Goal: Task Accomplishment & Management: Use online tool/utility

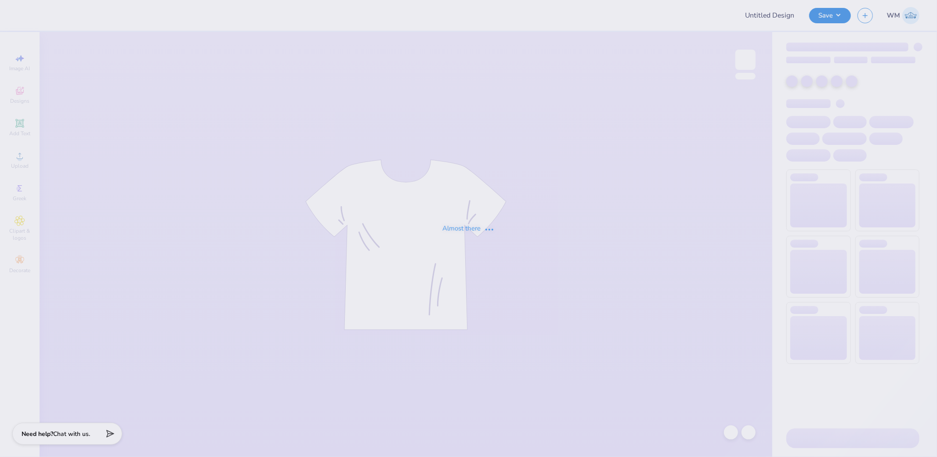
type input "Dads wknd hats"
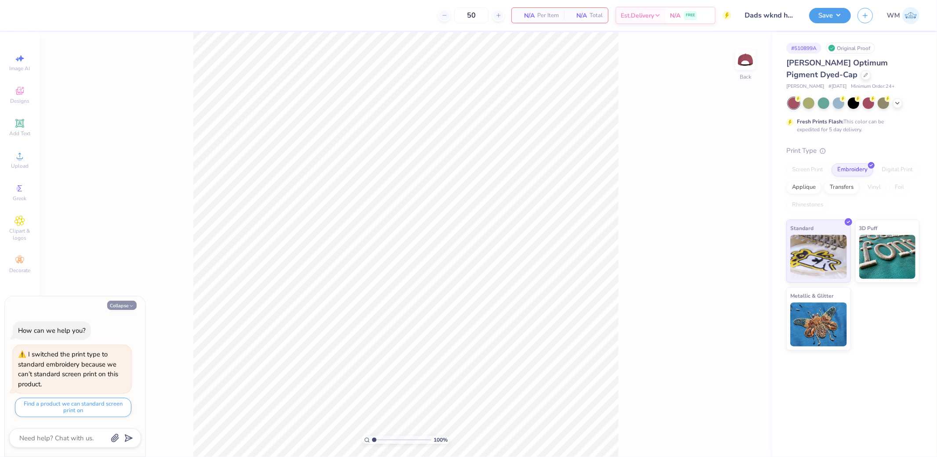
click at [125, 306] on button "Collapse" at bounding box center [121, 305] width 29 height 9
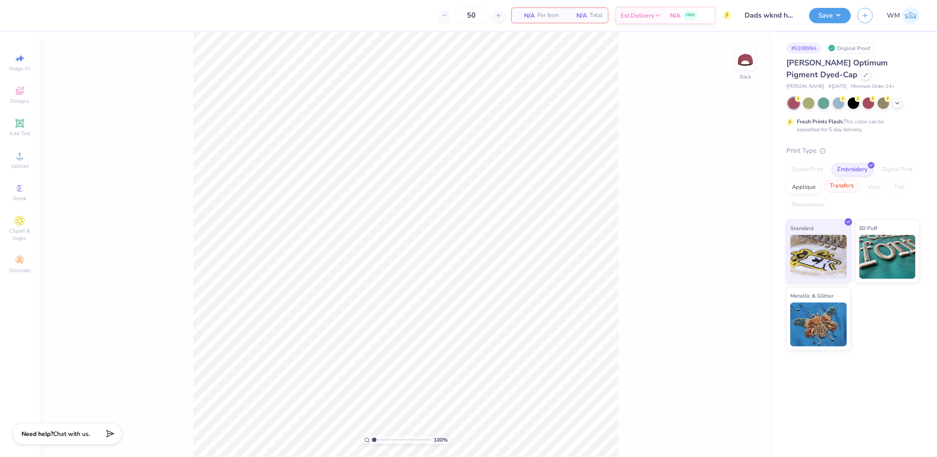
click at [851, 187] on div "Transfers" at bounding box center [841, 186] width 35 height 13
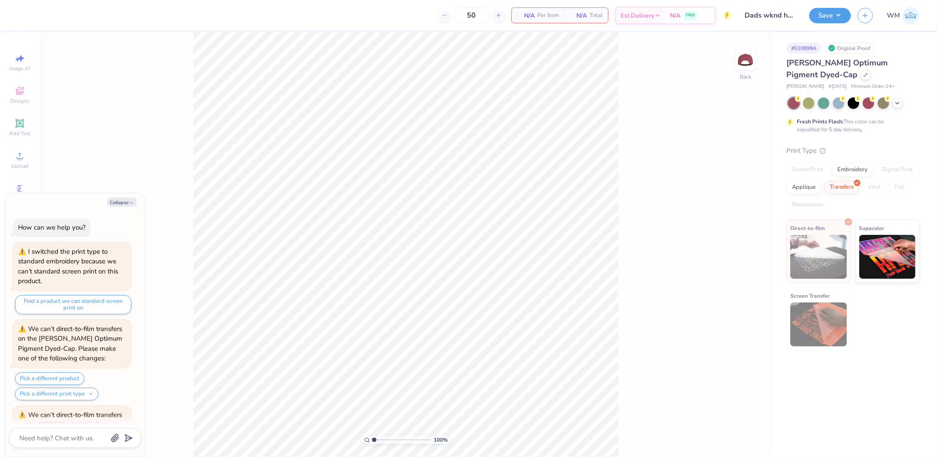
scroll to position [156, 0]
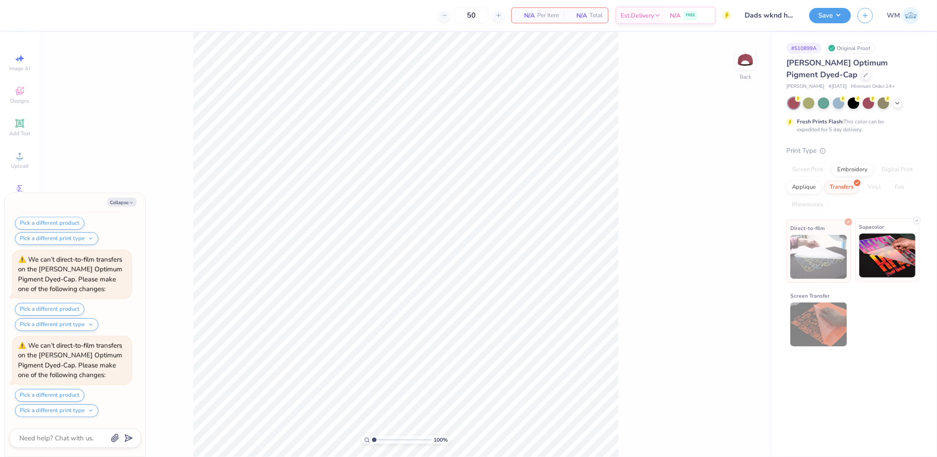
click at [893, 270] on img at bounding box center [887, 256] width 57 height 44
click at [899, 102] on icon at bounding box center [897, 102] width 7 height 7
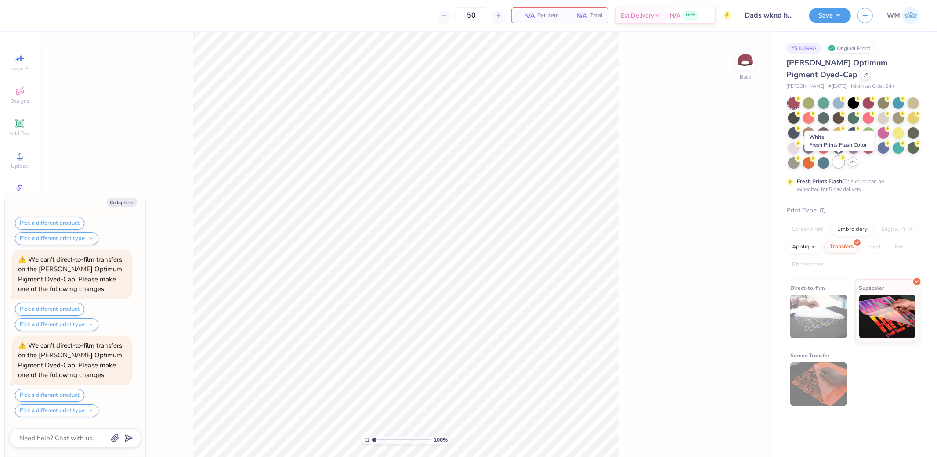
click at [837, 163] on div at bounding box center [838, 161] width 11 height 11
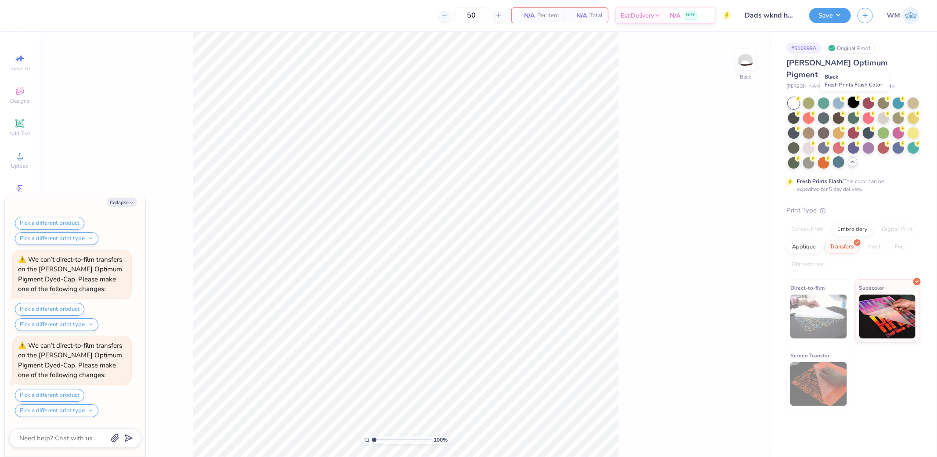
click at [853, 100] on div at bounding box center [853, 102] width 11 height 11
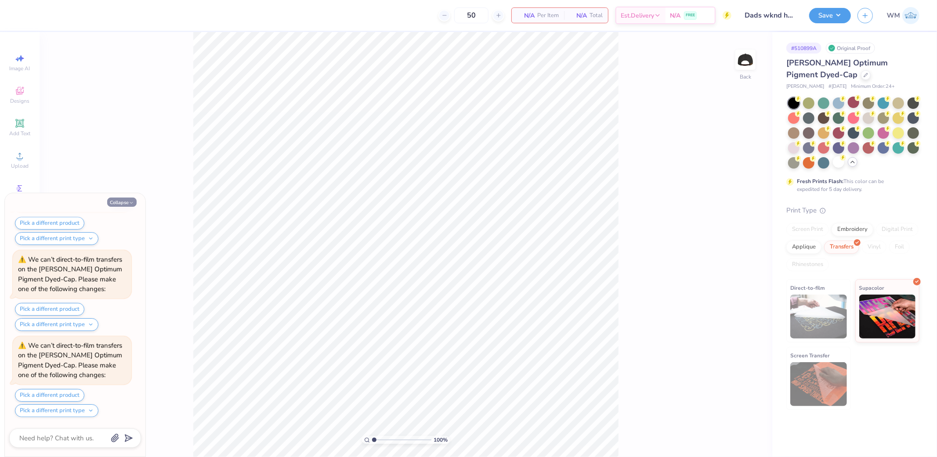
click at [115, 202] on button "Collapse" at bounding box center [121, 202] width 29 height 9
type textarea "x"
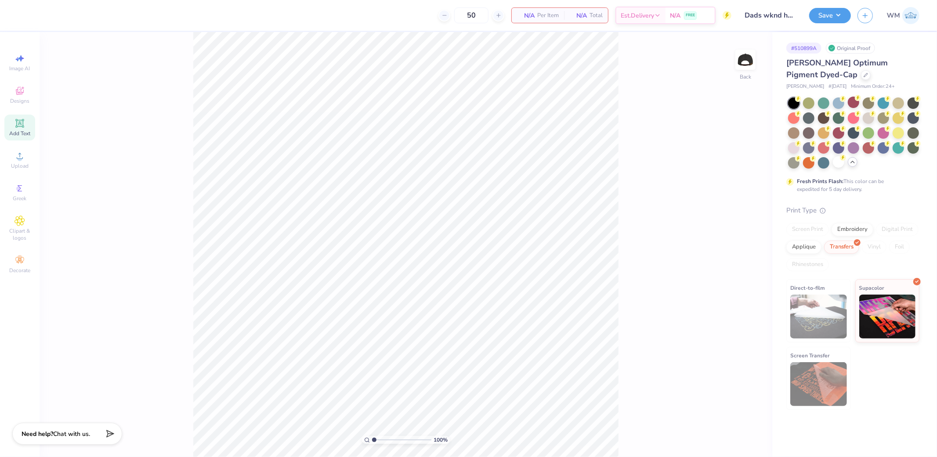
click at [12, 127] on div "Add Text" at bounding box center [19, 128] width 31 height 26
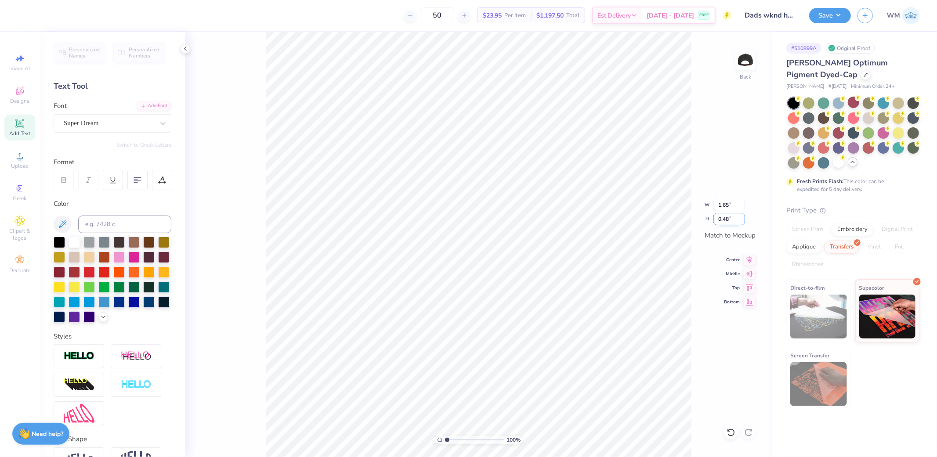
click at [733, 221] on input "0.48" at bounding box center [729, 219] width 32 height 12
type input "2"
type input "4.99"
click at [727, 221] on input "1.44" at bounding box center [729, 219] width 32 height 12
type input "3"
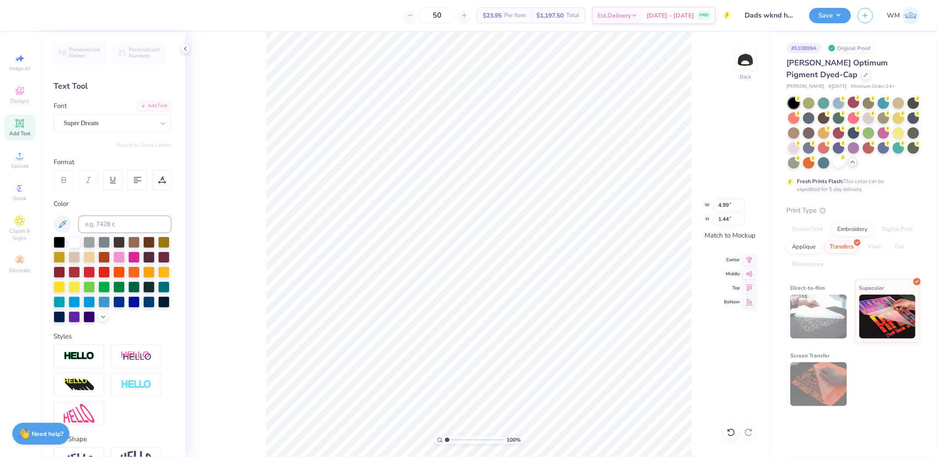
scroll to position [14, 10]
type textarea "TE"
type input "2.79"
type input "1.70"
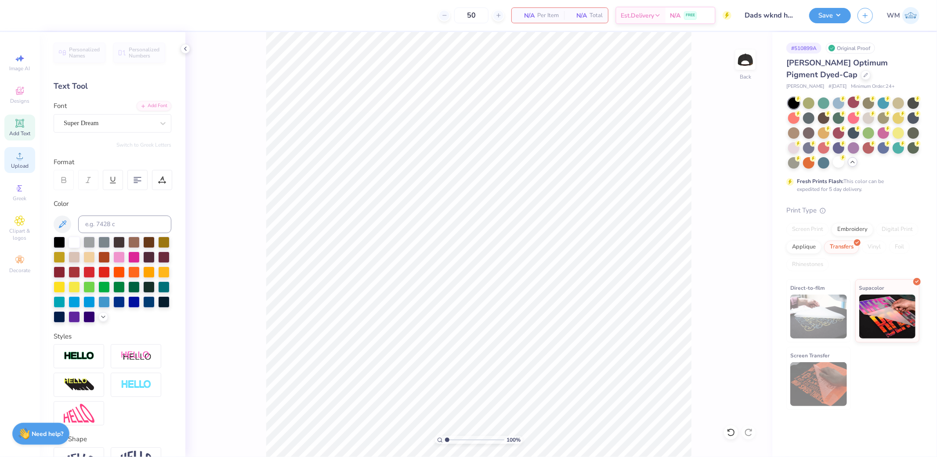
click at [14, 160] on div "Upload" at bounding box center [19, 160] width 31 height 26
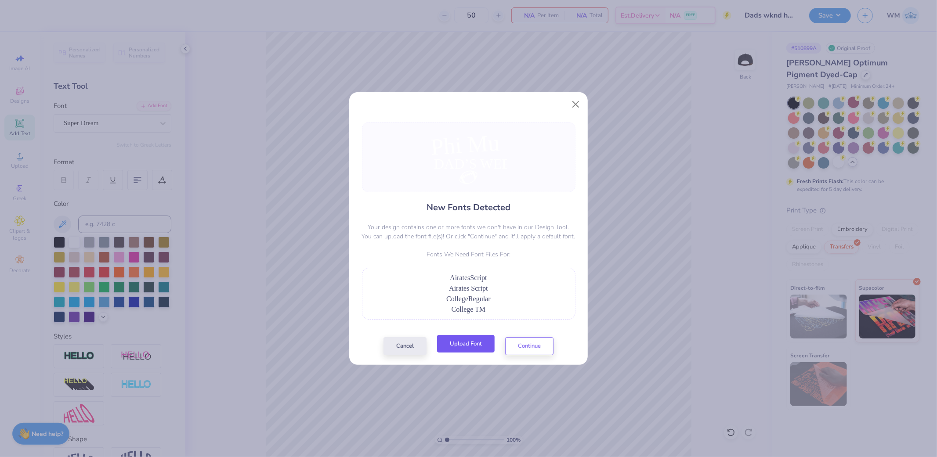
click at [484, 352] on button "Upload Font" at bounding box center [466, 344] width 58 height 18
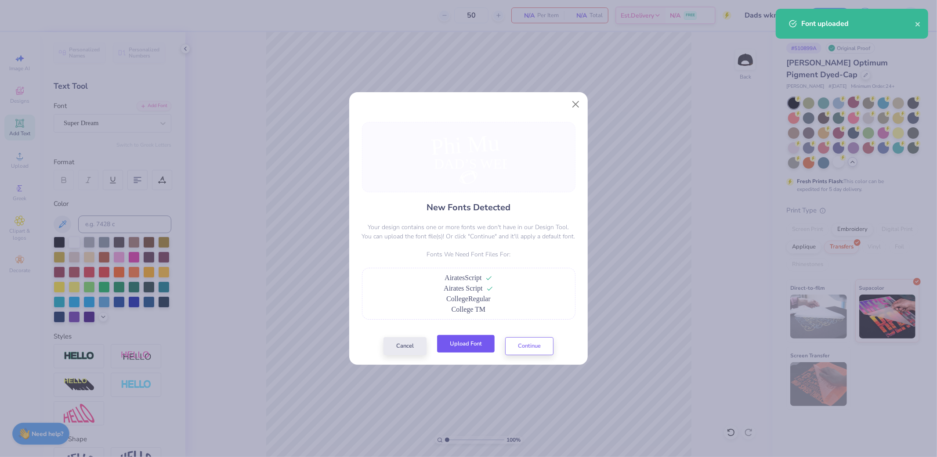
click at [480, 346] on button "Upload Font" at bounding box center [466, 344] width 58 height 18
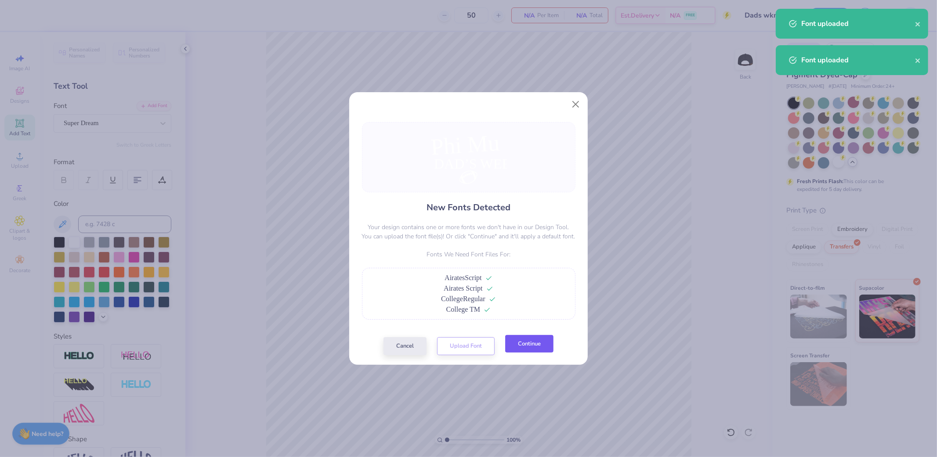
click at [530, 351] on button "Continue" at bounding box center [529, 344] width 48 height 18
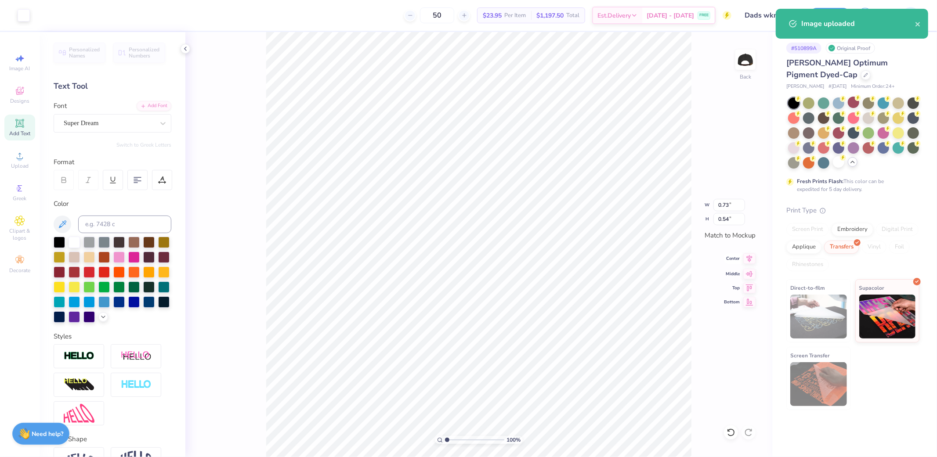
click at [747, 258] on icon at bounding box center [749, 258] width 12 height 11
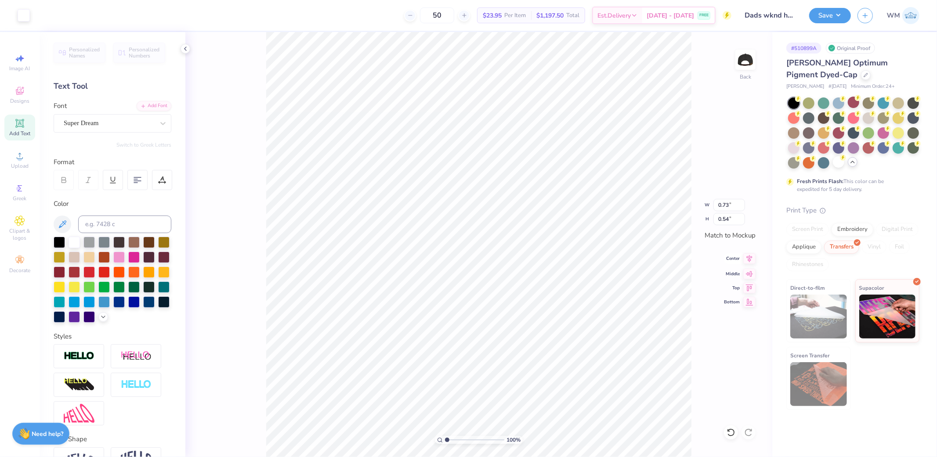
type input "4.19"
type input "0.42"
click at [152, 108] on div "Add Font" at bounding box center [154, 105] width 35 height 10
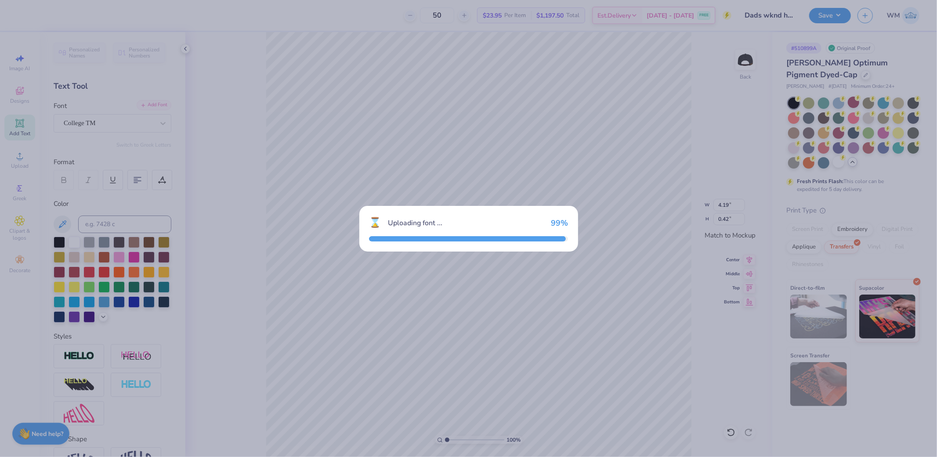
type input "2.76"
type input "0.37"
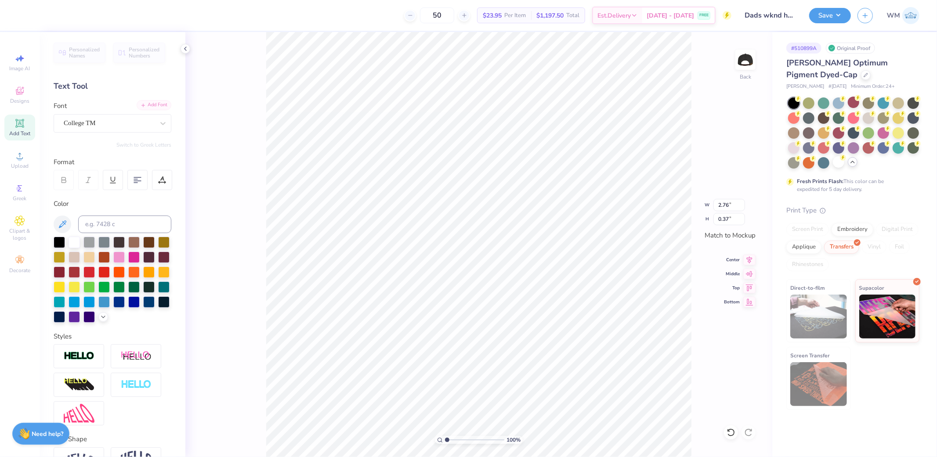
type input "2.75"
type input "0.79"
click at [155, 106] on div "Add Font" at bounding box center [154, 105] width 35 height 10
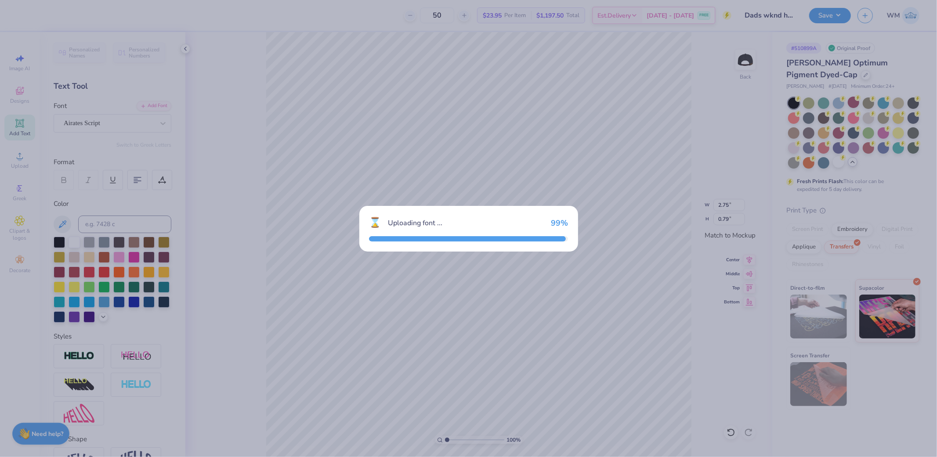
type input "3.06"
type input "0.92"
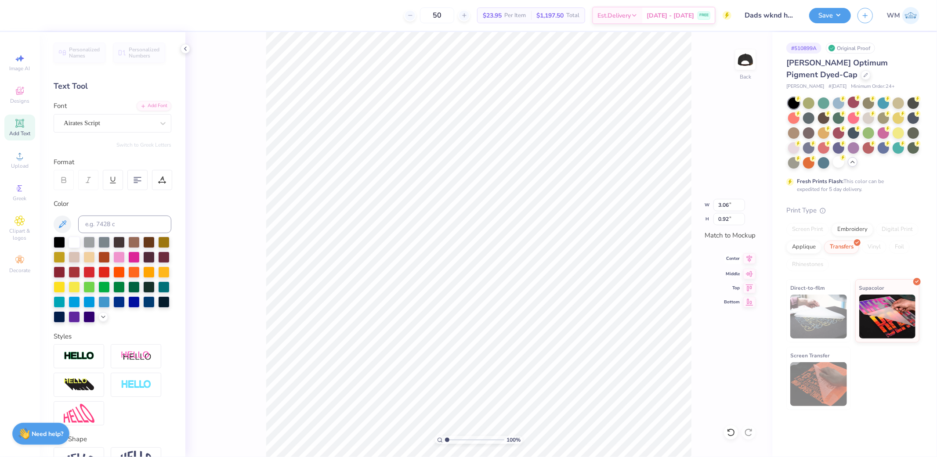
click at [753, 260] on icon at bounding box center [749, 258] width 12 height 11
type input "2.76"
type input "0.37"
click at [747, 260] on icon at bounding box center [749, 258] width 12 height 11
click at [730, 221] on input "1.92" at bounding box center [729, 219] width 32 height 12
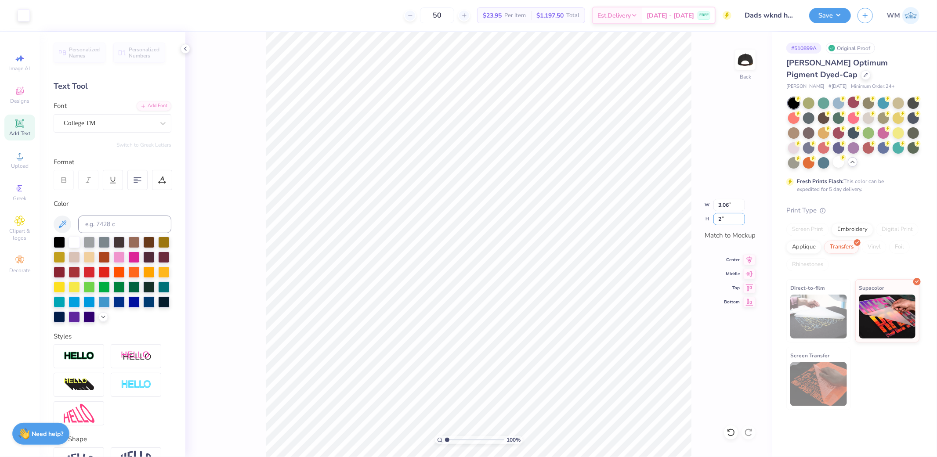
type input "2"
type input "3.18"
type input "2.00"
click at [749, 259] on icon at bounding box center [750, 258] width 6 height 7
type input "2.87"
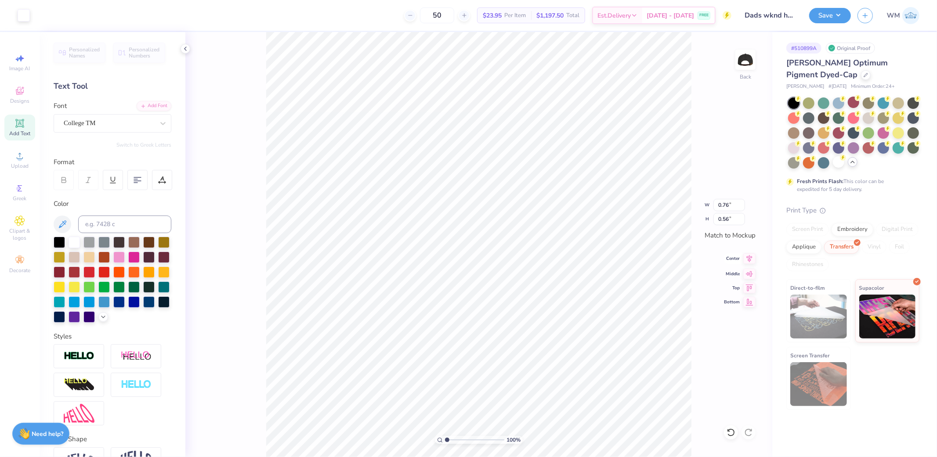
type input "0.39"
click at [750, 257] on icon at bounding box center [749, 258] width 12 height 11
type input "3.18"
type input "0.95"
click at [749, 258] on icon at bounding box center [749, 258] width 12 height 11
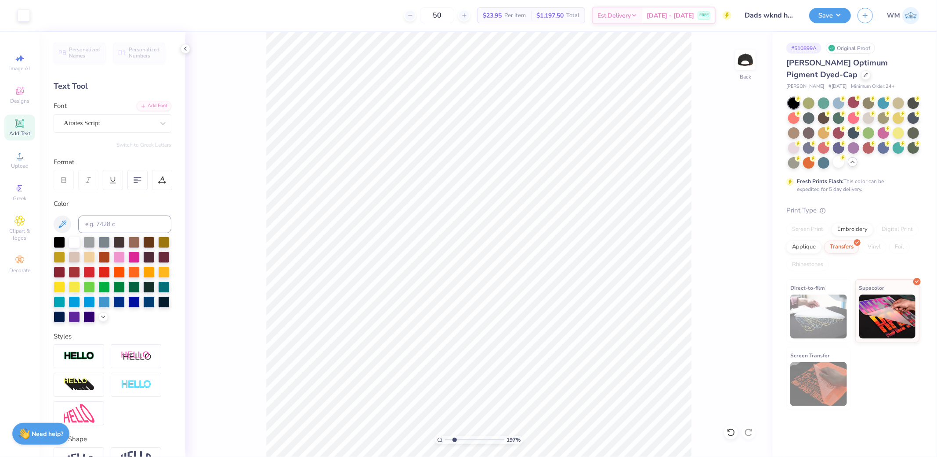
drag, startPoint x: 446, startPoint y: 440, endPoint x: 454, endPoint y: 440, distance: 7.9
type input "2.21"
click at [454, 440] on input "range" at bounding box center [474, 440] width 59 height 8
type input "2.87"
type input "0.39"
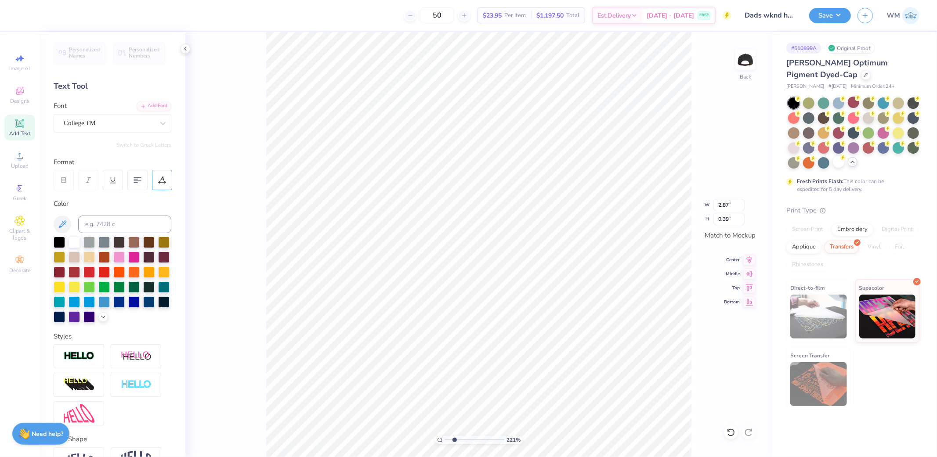
click at [164, 181] on icon at bounding box center [162, 179] width 4 height 4
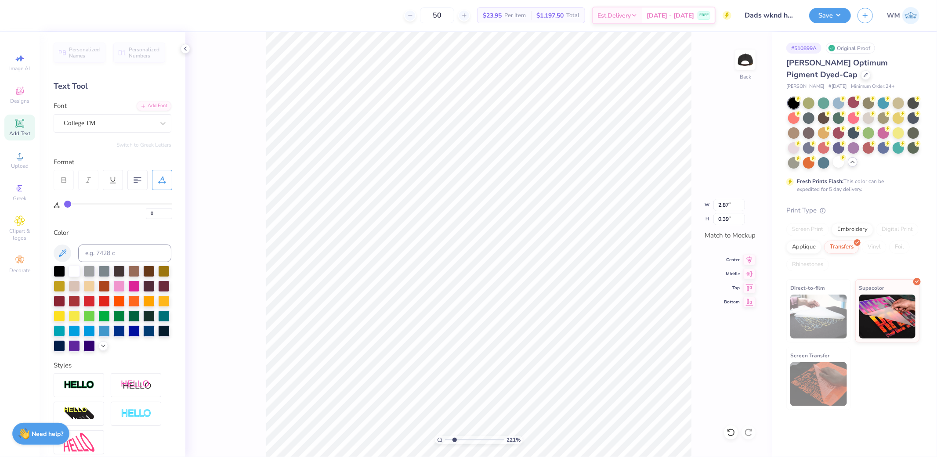
type input "2"
type input "3"
type input "4"
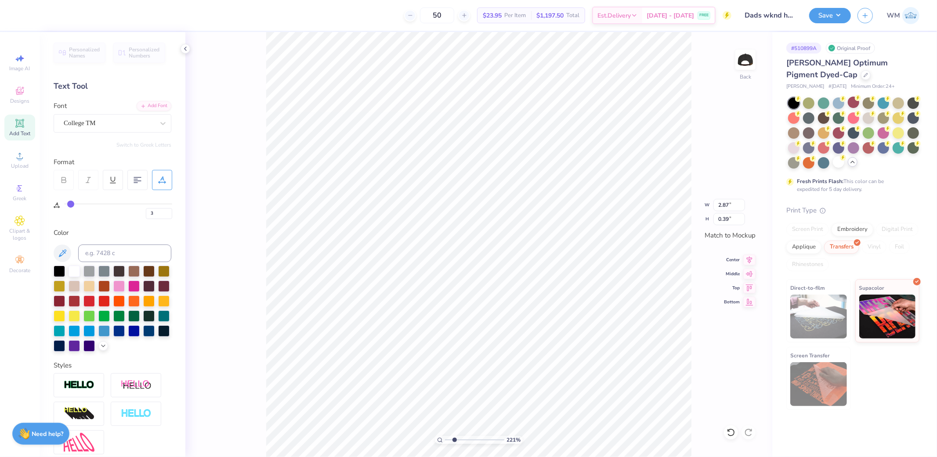
type input "4"
type input "5"
type input "6"
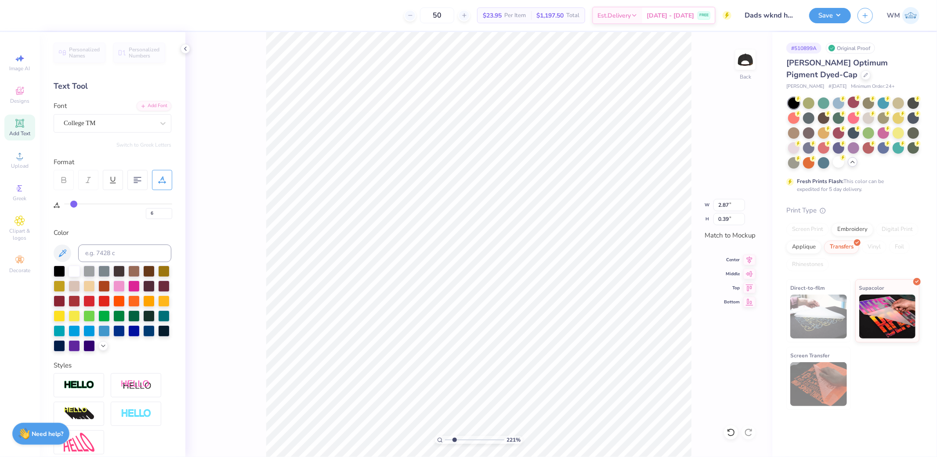
type input "7"
type input "8"
type input "9"
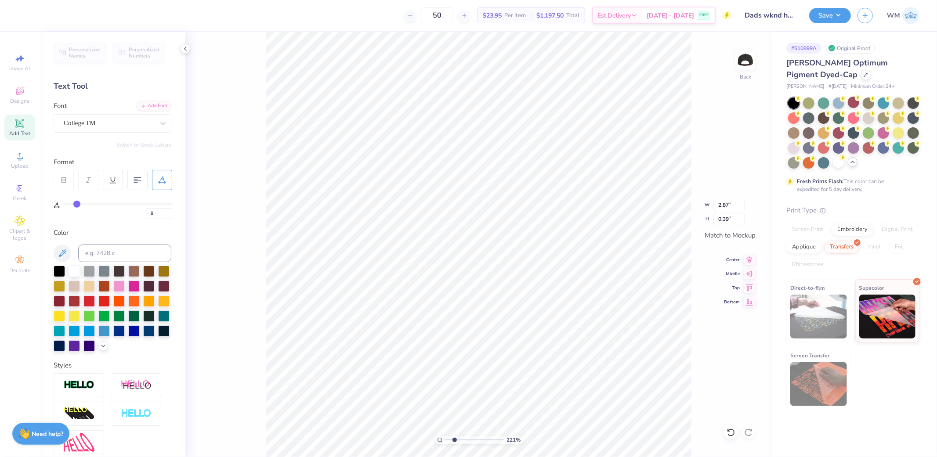
type input "9"
type input "10"
type input "11"
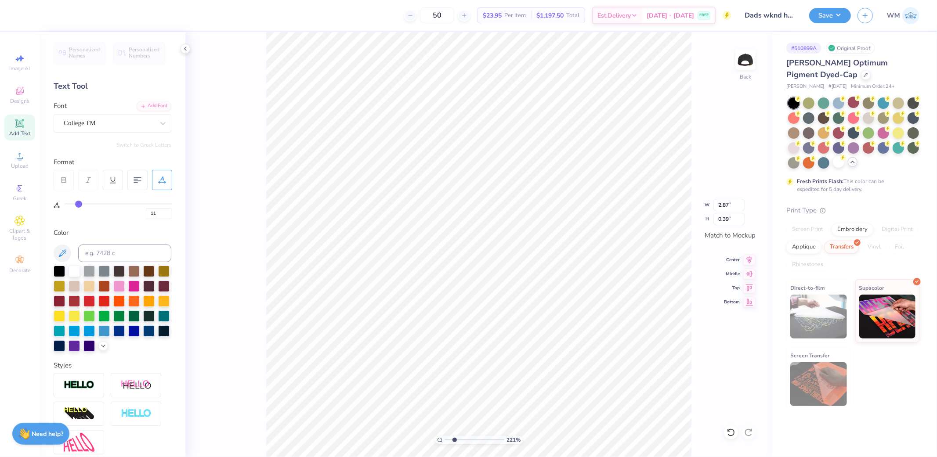
type input "12"
drag, startPoint x: 69, startPoint y: 204, endPoint x: 80, endPoint y: 204, distance: 11.0
type input "12"
click at [80, 204] on input "range" at bounding box center [118, 203] width 108 height 1
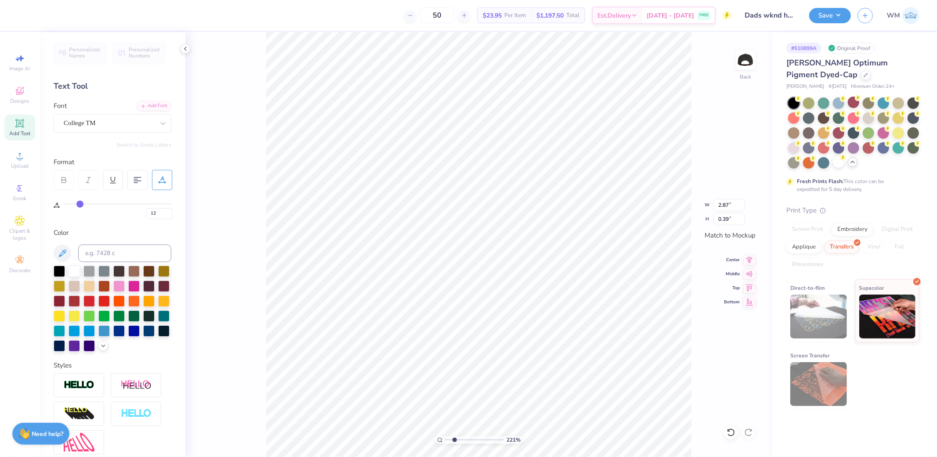
type input "3.72"
type input "14"
type input "13"
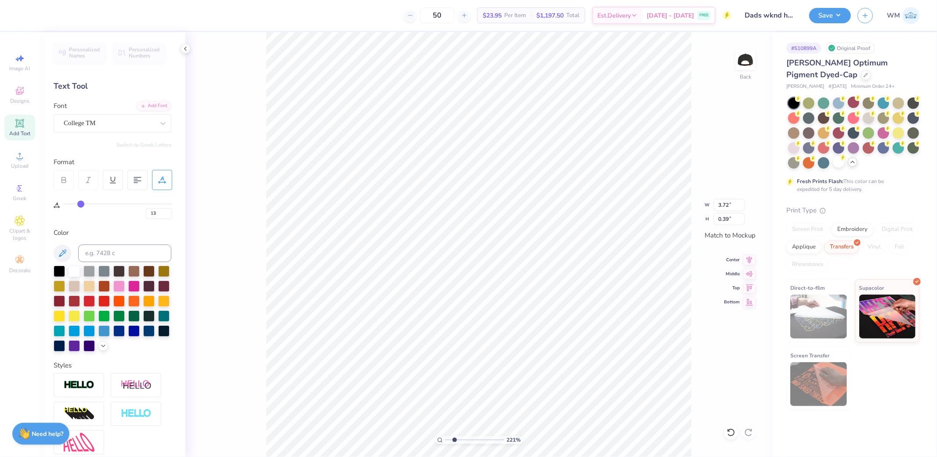
type input "12"
click at [80, 204] on input "range" at bounding box center [118, 203] width 108 height 1
type input "11"
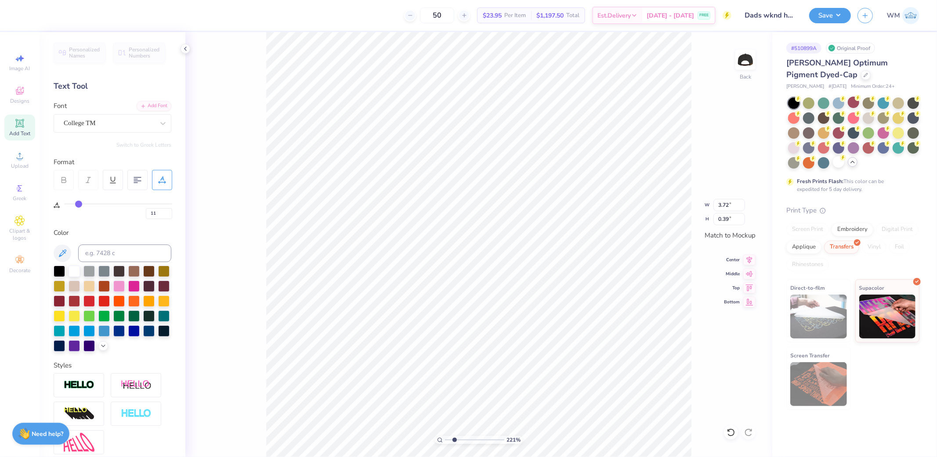
type input "10"
type input "9"
type input "8"
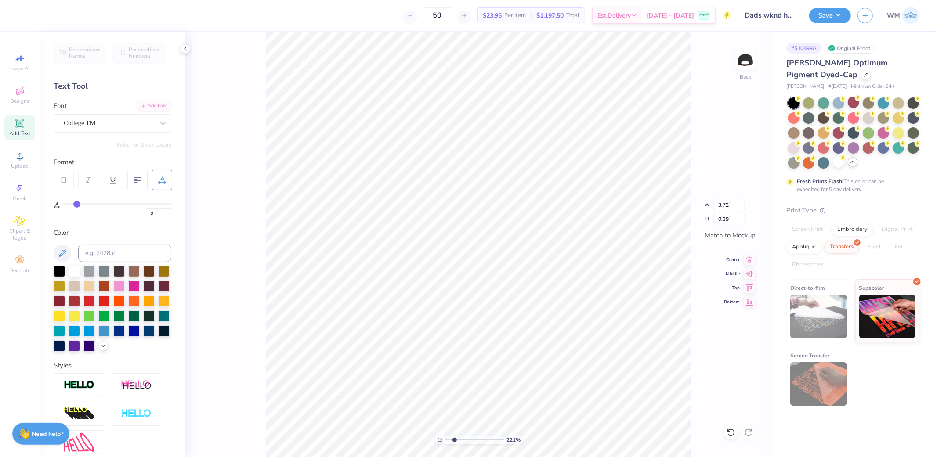
type input "8"
type input "7"
type input "6"
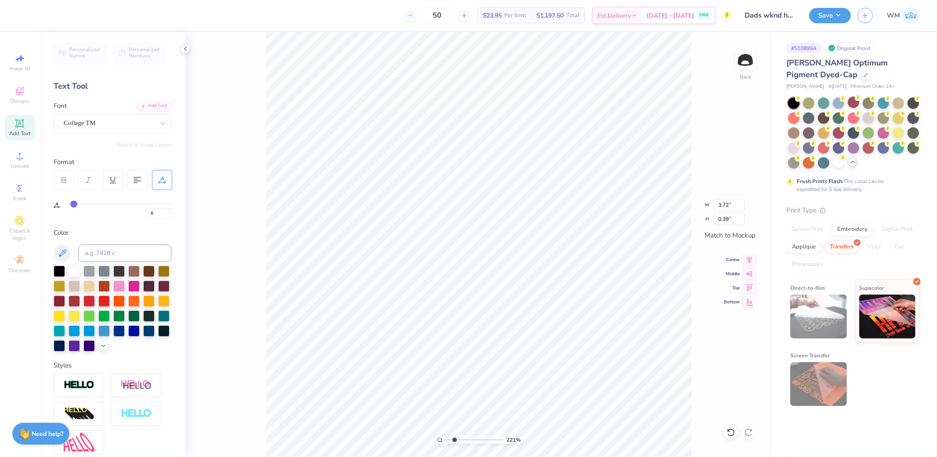
type input "5"
drag, startPoint x: 80, startPoint y: 204, endPoint x: 72, endPoint y: 203, distance: 7.9
type input "5"
click at [72, 203] on input "range" at bounding box center [118, 203] width 108 height 1
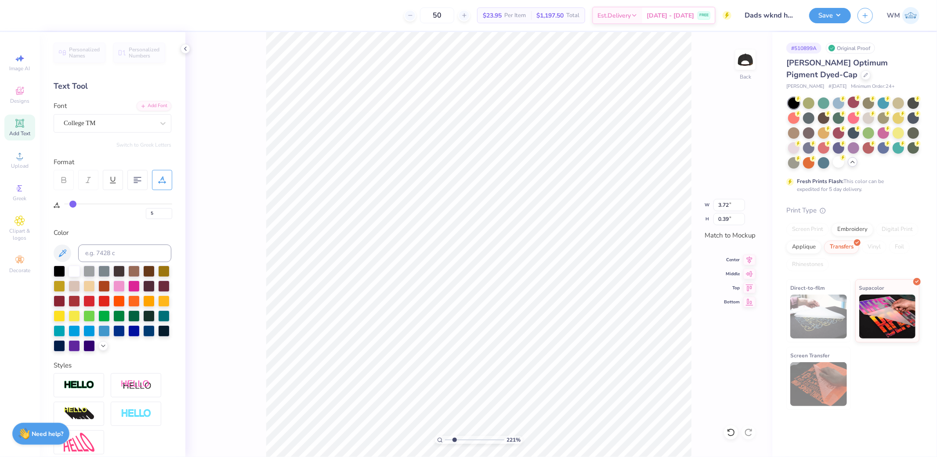
type input "3.22"
click at [748, 260] on icon at bounding box center [749, 260] width 12 height 11
click at [438, 439] on icon at bounding box center [440, 440] width 6 height 6
type input "1.39"
click at [449, 441] on input "range" at bounding box center [474, 440] width 59 height 8
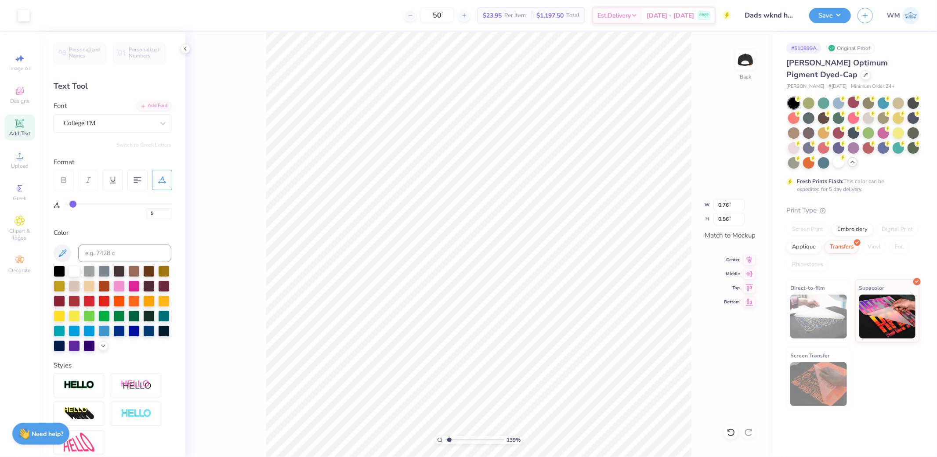
type input "0.69"
type input "0.51"
type input "0.71"
type input "0.53"
click at [750, 260] on icon at bounding box center [750, 258] width 6 height 7
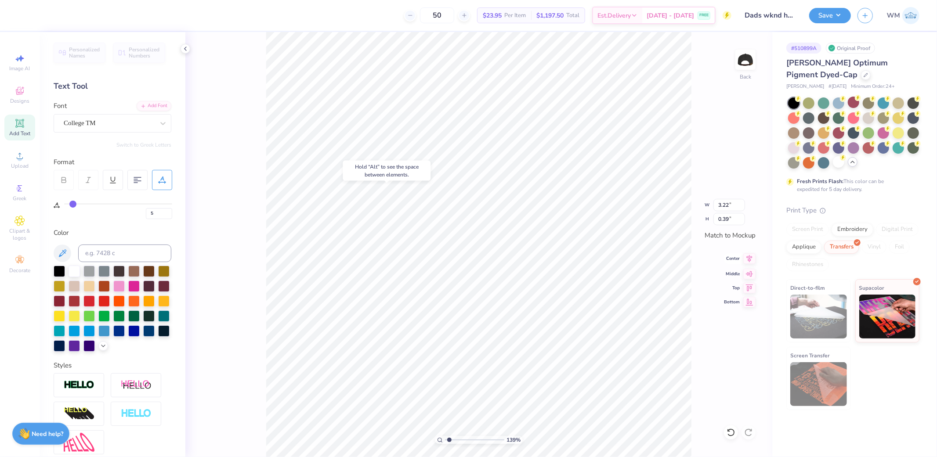
click at [748, 258] on icon at bounding box center [749, 258] width 12 height 11
type input "0"
click at [750, 257] on icon at bounding box center [749, 258] width 12 height 11
type input "5"
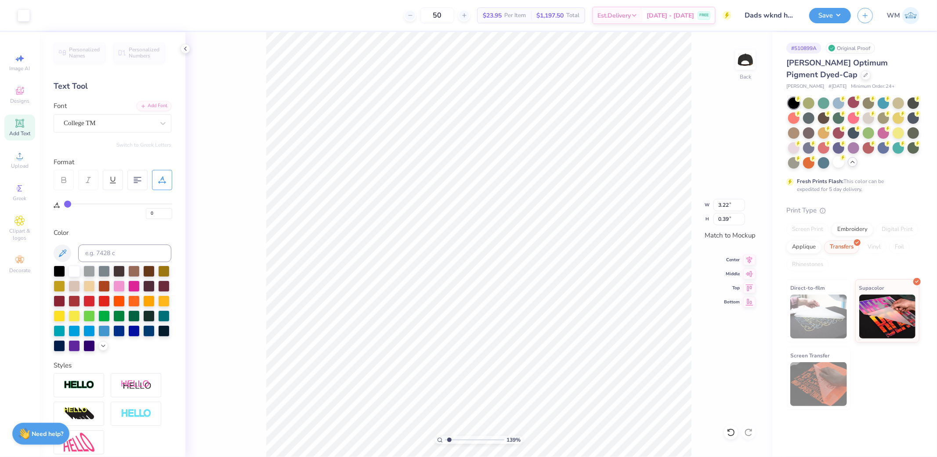
type input "5"
drag, startPoint x: 448, startPoint y: 440, endPoint x: 459, endPoint y: 440, distance: 10.5
click at [459, 440] on input "range" at bounding box center [474, 440] width 59 height 8
click at [438, 441] on icon at bounding box center [440, 440] width 6 height 6
type input "1"
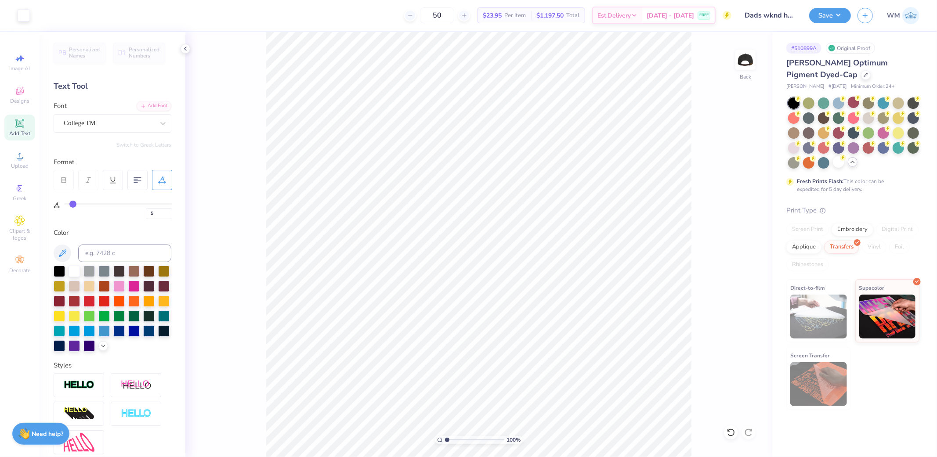
type input "0"
click at [745, 256] on icon at bounding box center [749, 258] width 12 height 11
click at [752, 261] on icon at bounding box center [749, 258] width 12 height 11
click at [750, 271] on icon at bounding box center [749, 273] width 12 height 11
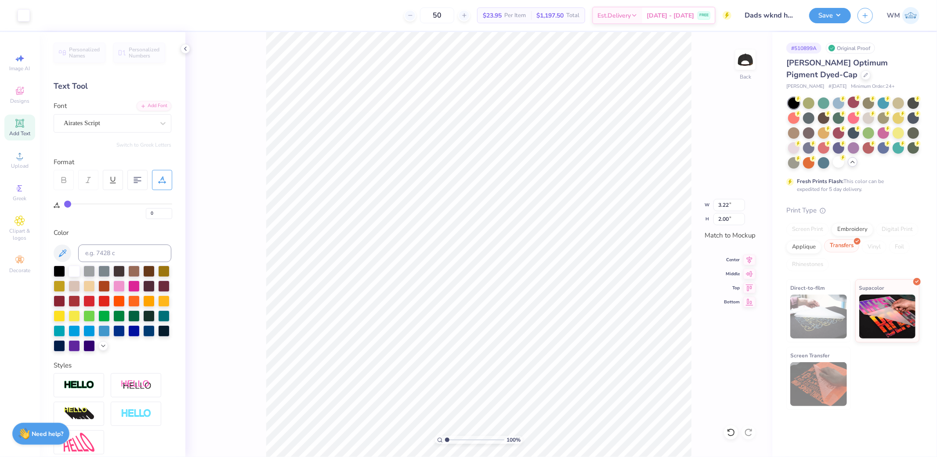
click at [847, 246] on div "Transfers" at bounding box center [841, 245] width 35 height 13
click at [890, 308] on img at bounding box center [887, 315] width 57 height 44
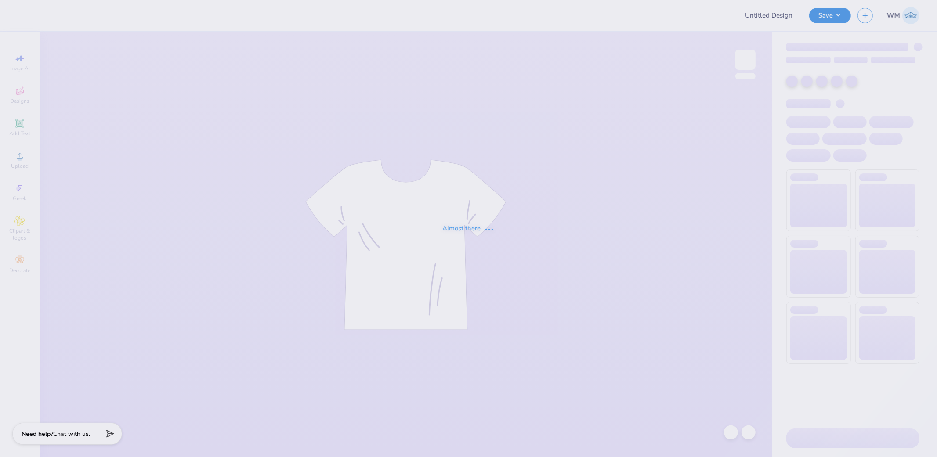
type input "Dads wknd hats"
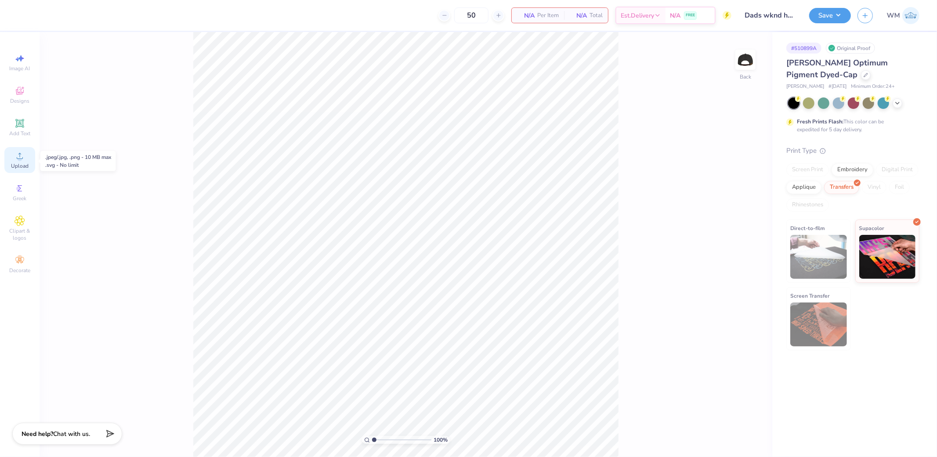
click at [21, 161] on circle at bounding box center [19, 158] width 5 height 5
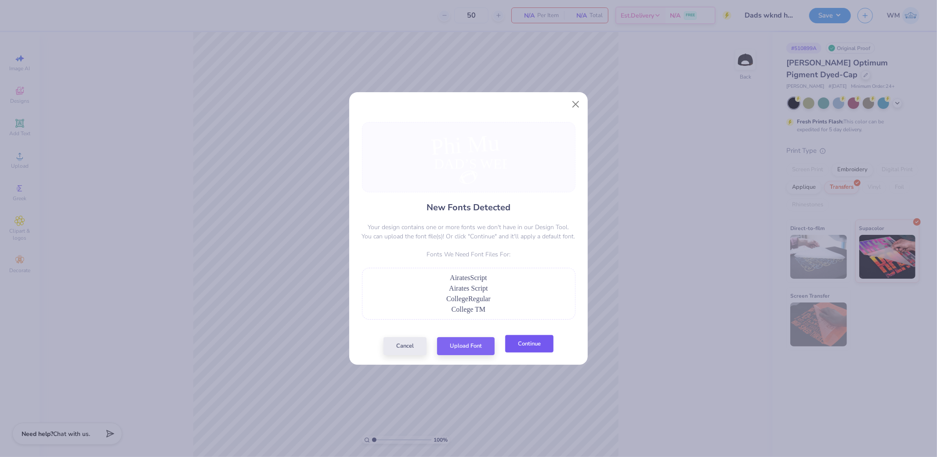
click at [518, 346] on button "Continue" at bounding box center [529, 344] width 48 height 18
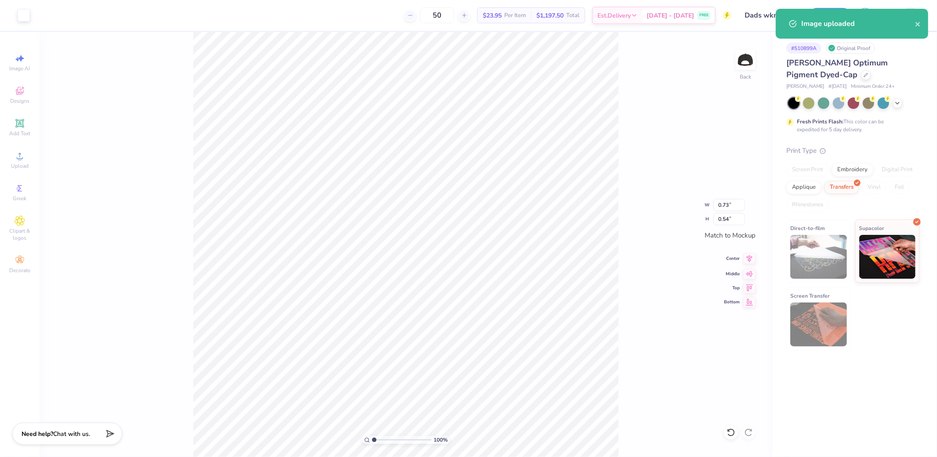
click at [752, 261] on icon at bounding box center [749, 258] width 12 height 11
type input "4.19"
type input "0.42"
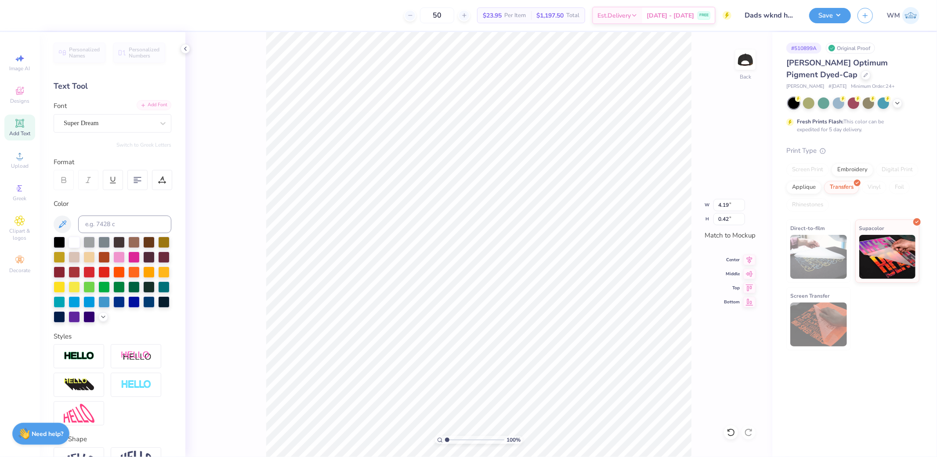
click at [146, 102] on div "Add Font" at bounding box center [154, 105] width 35 height 10
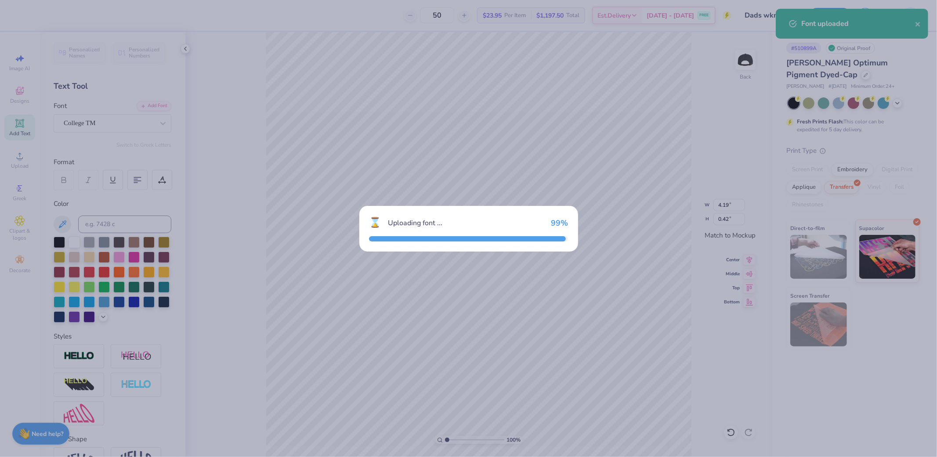
type input "2.76"
type input "0.37"
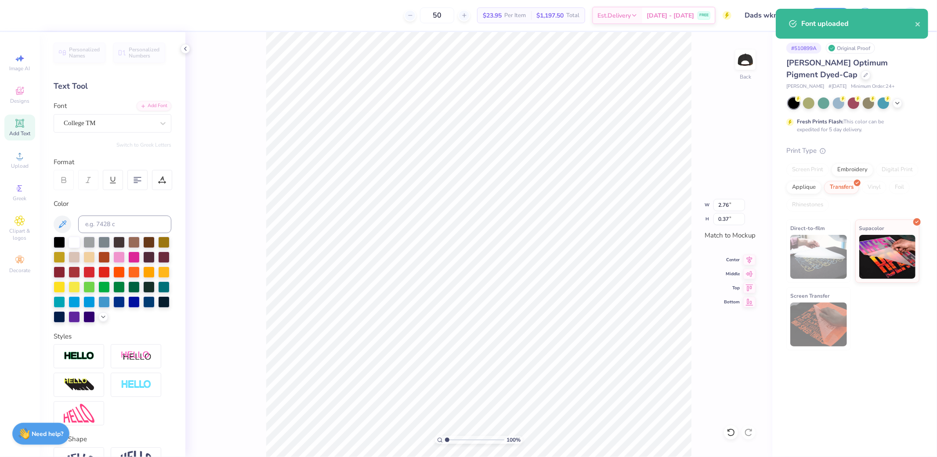
type input "2.75"
type input "0.79"
click at [152, 105] on div "Add Font" at bounding box center [154, 105] width 35 height 10
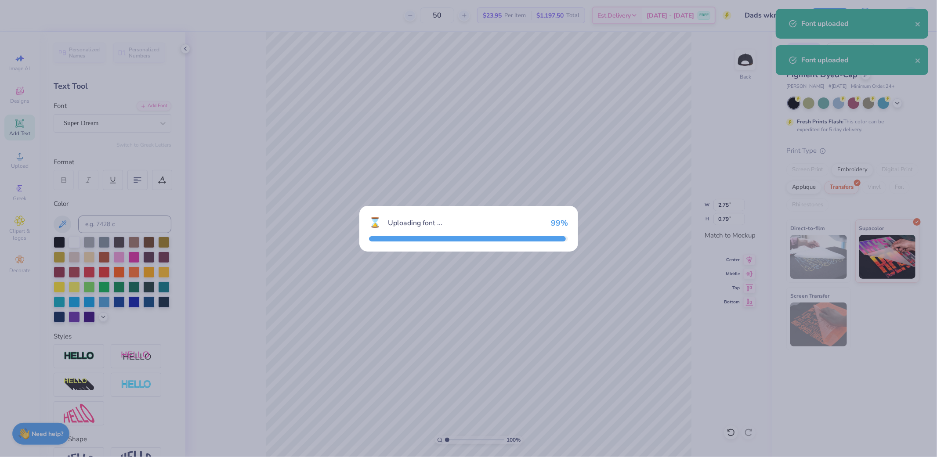
type input "3.06"
type input "0.92"
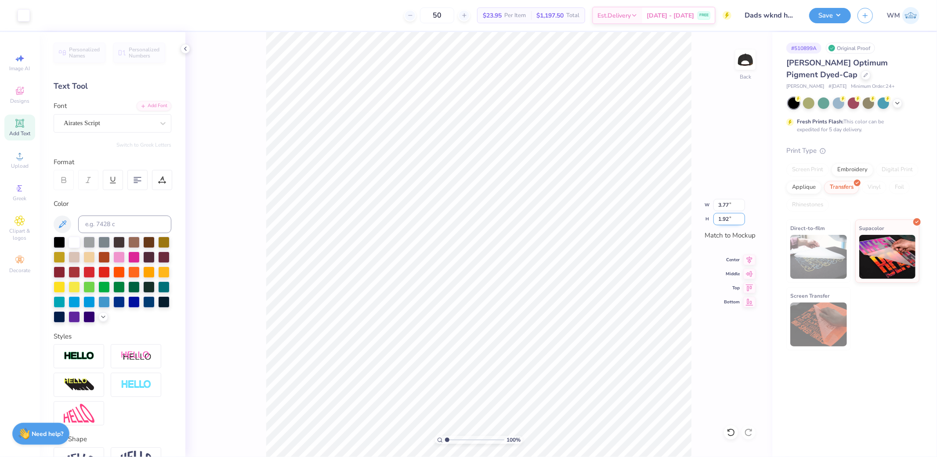
click at [730, 221] on input "1.92" at bounding box center [729, 219] width 32 height 12
type input "2"
type input "3.92"
type input "2.00"
click at [752, 260] on icon at bounding box center [749, 258] width 12 height 11
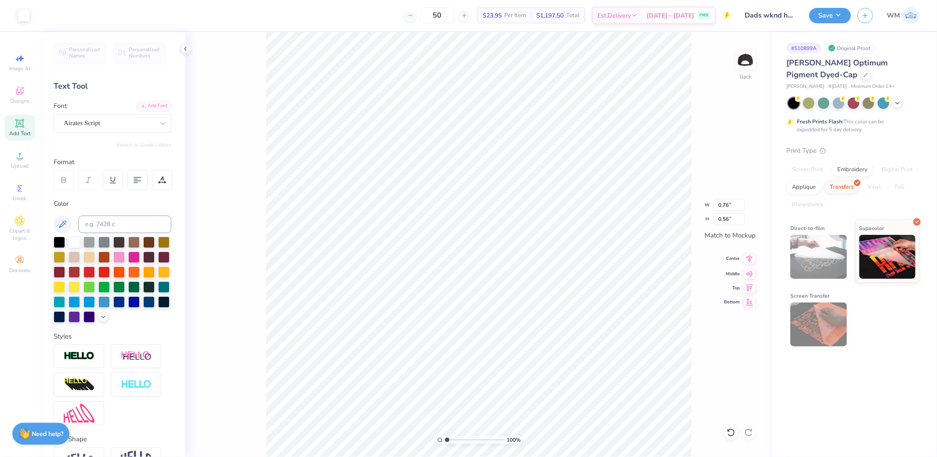
type input "2.87"
type input "0.39"
click at [748, 257] on icon at bounding box center [749, 258] width 12 height 11
type input "3.18"
type input "0.95"
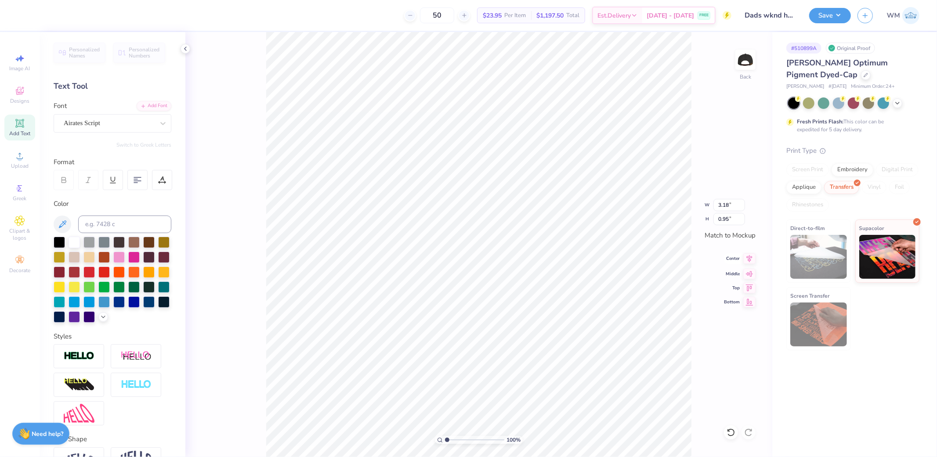
click at [749, 258] on icon at bounding box center [749, 258] width 12 height 11
click at [167, 180] on div at bounding box center [162, 180] width 20 height 20
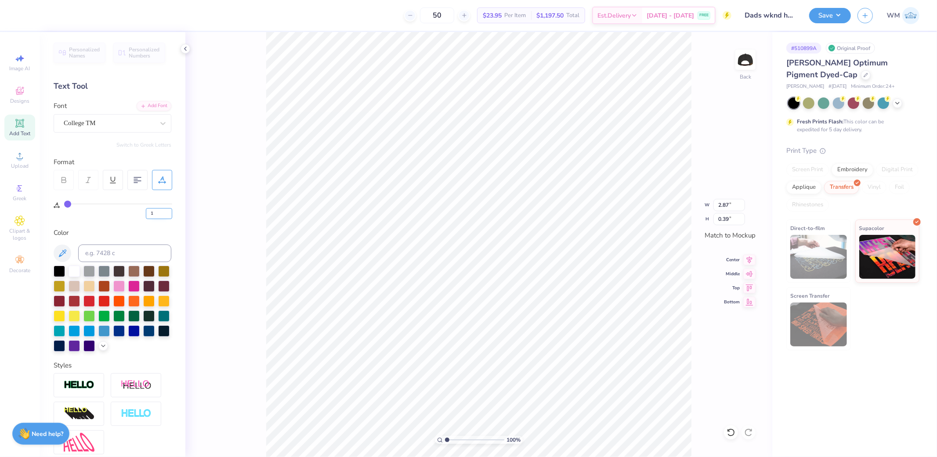
click at [169, 211] on input "1" at bounding box center [159, 213] width 26 height 11
click at [169, 211] on input "2" at bounding box center [159, 213] width 26 height 11
click at [169, 211] on input "3" at bounding box center [159, 213] width 26 height 11
type input "4"
click at [169, 211] on input "4" at bounding box center [159, 213] width 26 height 11
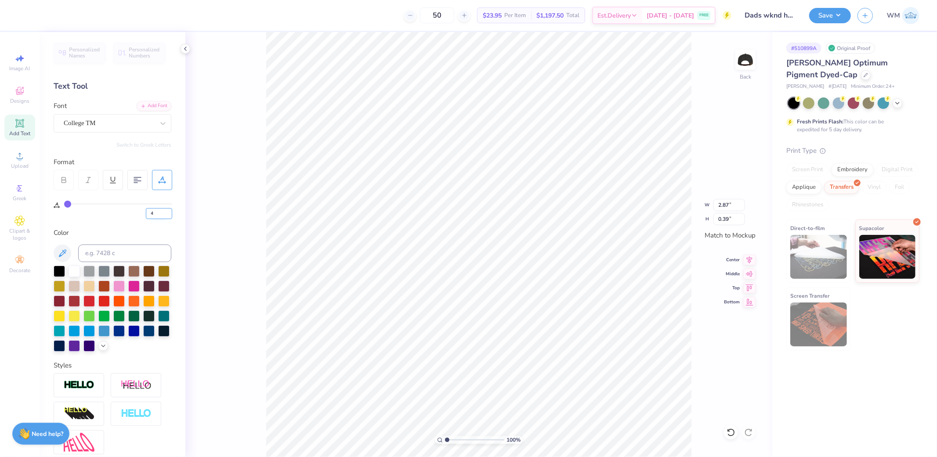
type input "4"
type input "3.15"
click at [750, 261] on icon at bounding box center [749, 258] width 12 height 11
drag, startPoint x: 447, startPoint y: 440, endPoint x: 454, endPoint y: 438, distance: 6.7
type input "1.97"
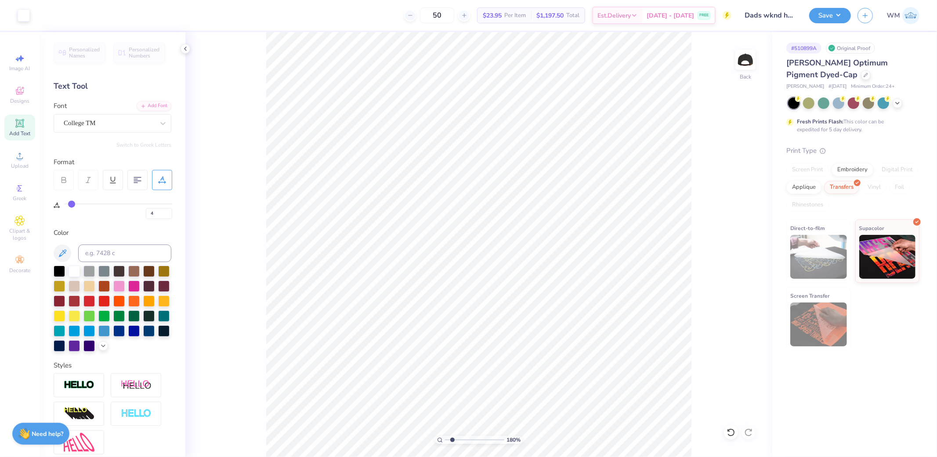
click at [453, 439] on input "range" at bounding box center [474, 440] width 59 height 8
type input "0.73"
type input "0.55"
type input "2.79"
click at [458, 439] on input "range" at bounding box center [474, 440] width 59 height 8
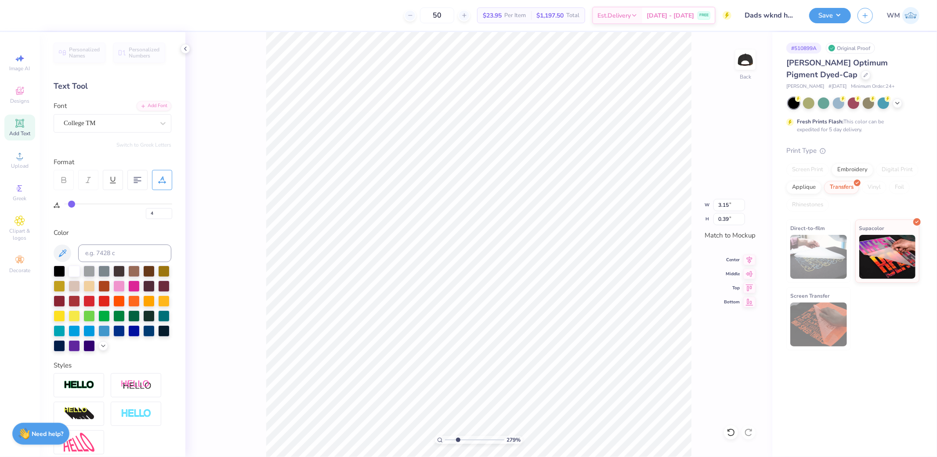
type input "0.73"
type input "0.55"
type input "0.70"
type input "0.52"
click at [439, 440] on icon at bounding box center [440, 440] width 6 height 6
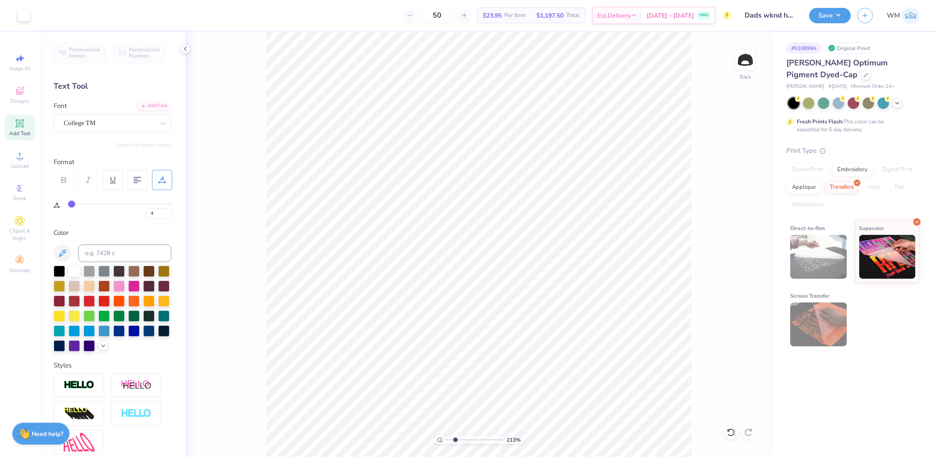
drag, startPoint x: 448, startPoint y: 439, endPoint x: 457, endPoint y: 436, distance: 9.5
type input "2.38"
click at [455, 439] on input "range" at bounding box center [474, 440] width 59 height 8
type input "3.15"
type input "0.39"
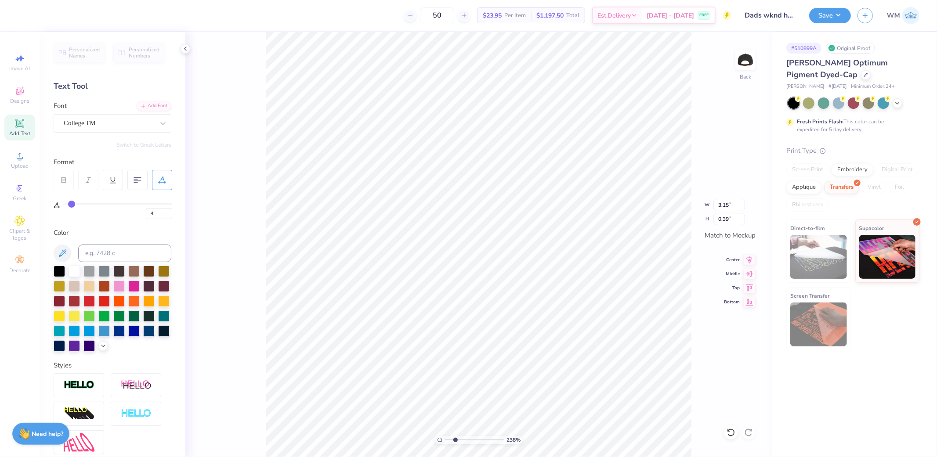
type input "0"
type input "3.18"
type input "0.95"
click at [437, 440] on icon at bounding box center [440, 440] width 6 height 6
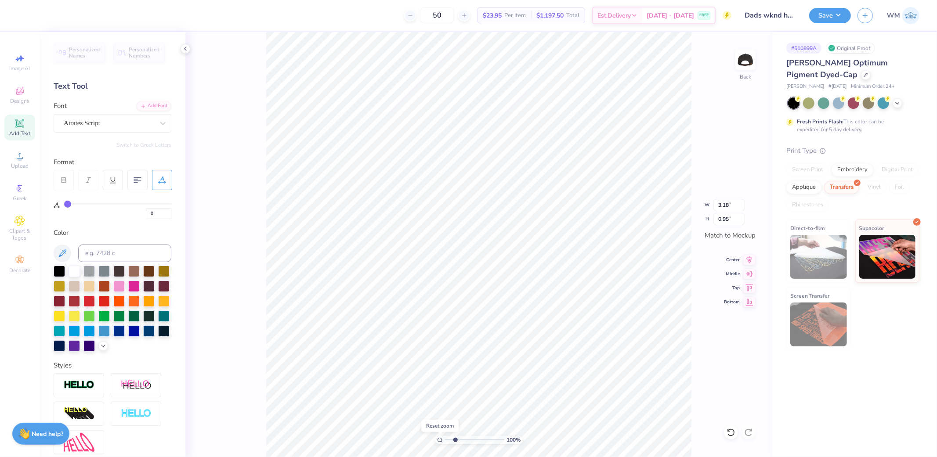
type input "1"
drag, startPoint x: 745, startPoint y: 260, endPoint x: 750, endPoint y: 272, distance: 13.5
click at [746, 260] on icon at bounding box center [749, 260] width 12 height 11
click at [750, 276] on icon at bounding box center [749, 273] width 12 height 11
type input "4"
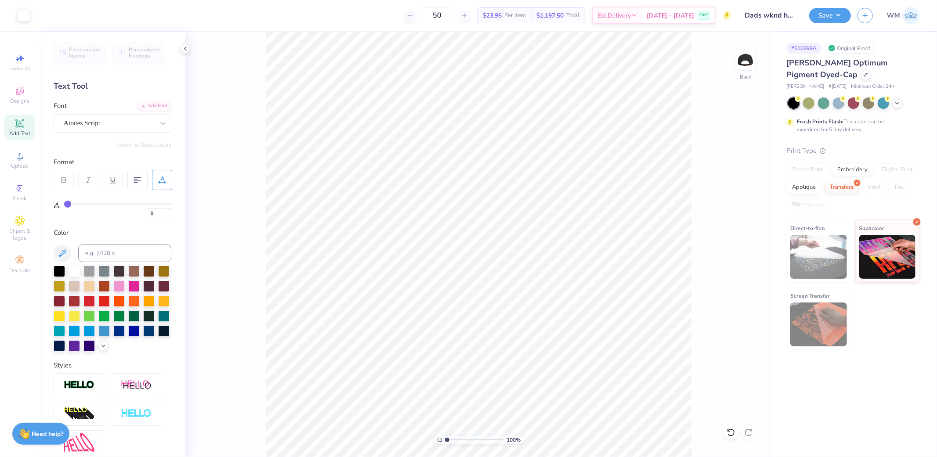
type input "4"
click at [752, 301] on icon at bounding box center [749, 300] width 7 height 7
click at [451, 438] on input "range" at bounding box center [474, 440] width 59 height 8
drag, startPoint x: 439, startPoint y: 438, endPoint x: 448, endPoint y: 436, distance: 9.6
click at [440, 438] on icon at bounding box center [440, 440] width 6 height 6
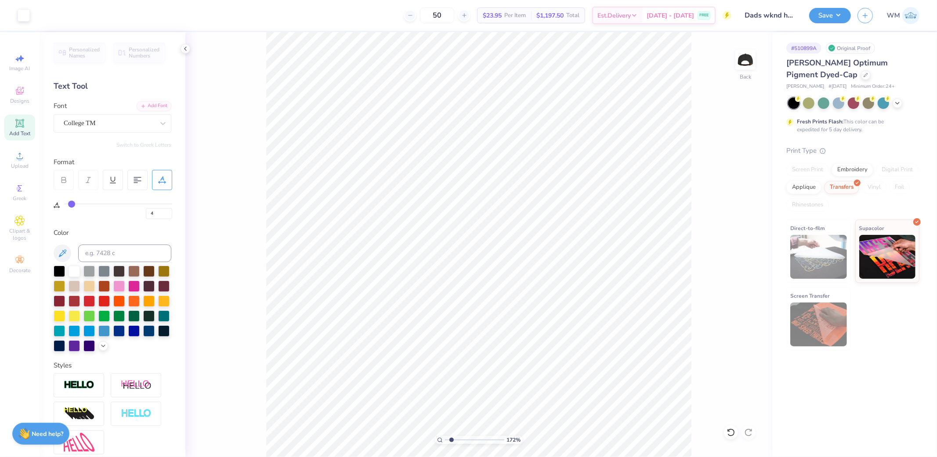
type input "1"
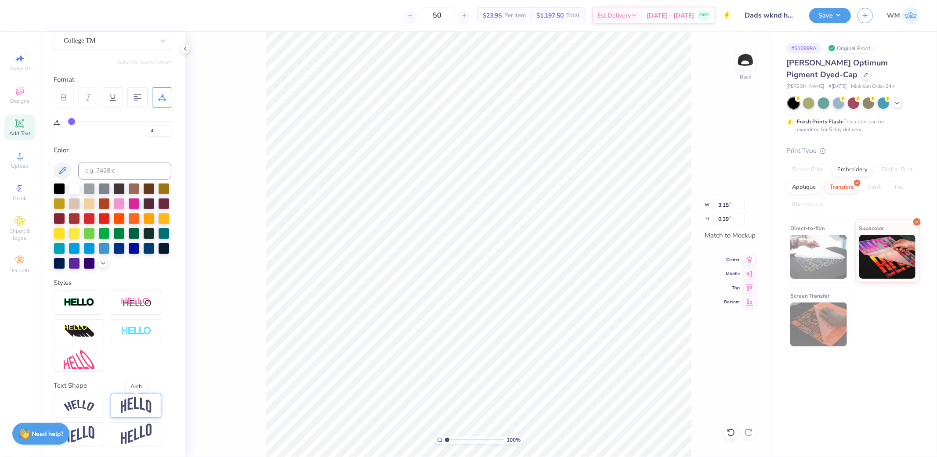
click at [139, 408] on img at bounding box center [136, 406] width 31 height 17
type input "1.04"
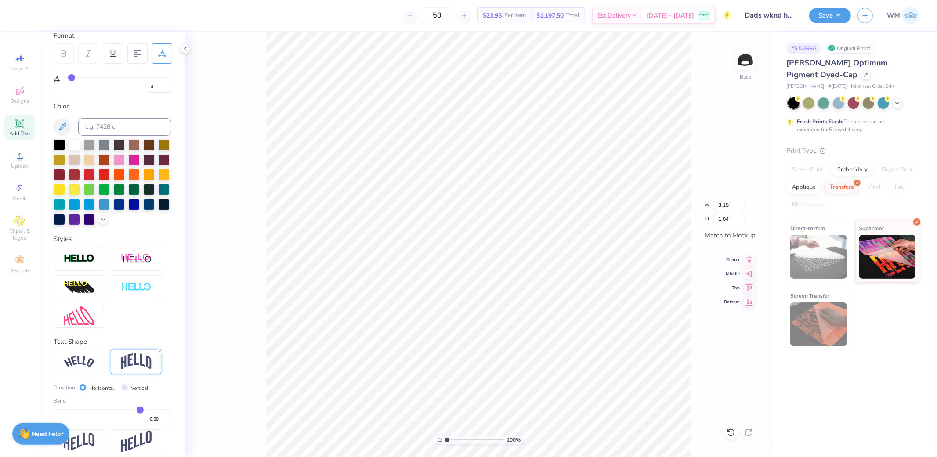
scroll to position [150, 0]
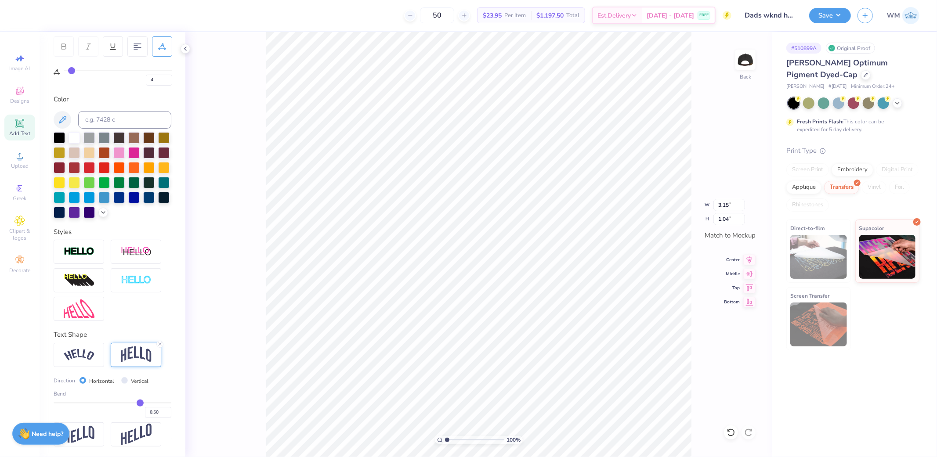
type input "0.49"
type input "0.48"
type input "0.47"
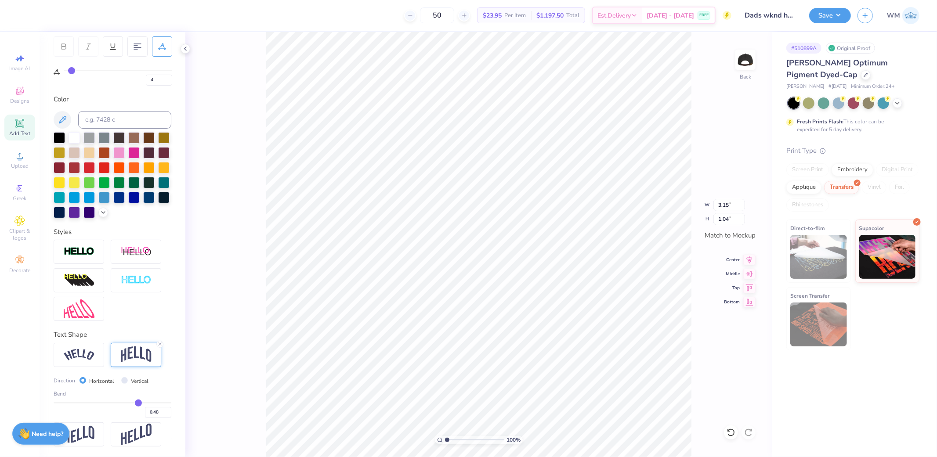
type input "0.47"
type input "0.46"
type input "0.45"
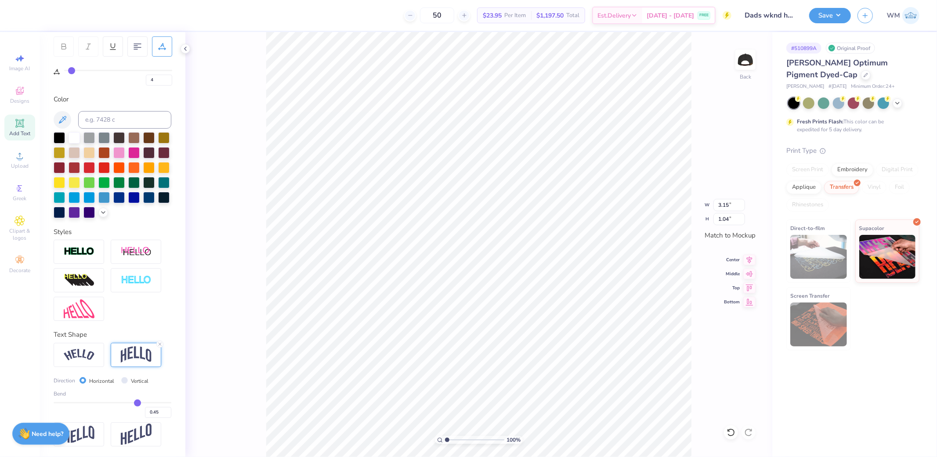
type input "0.44"
type input "0.42"
type input "0.39"
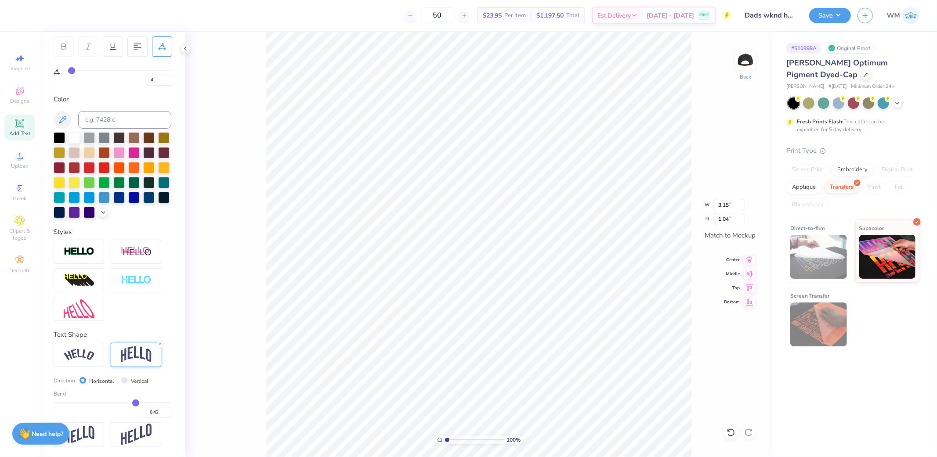
type input "0.39"
type input "0.37"
type input "0.33"
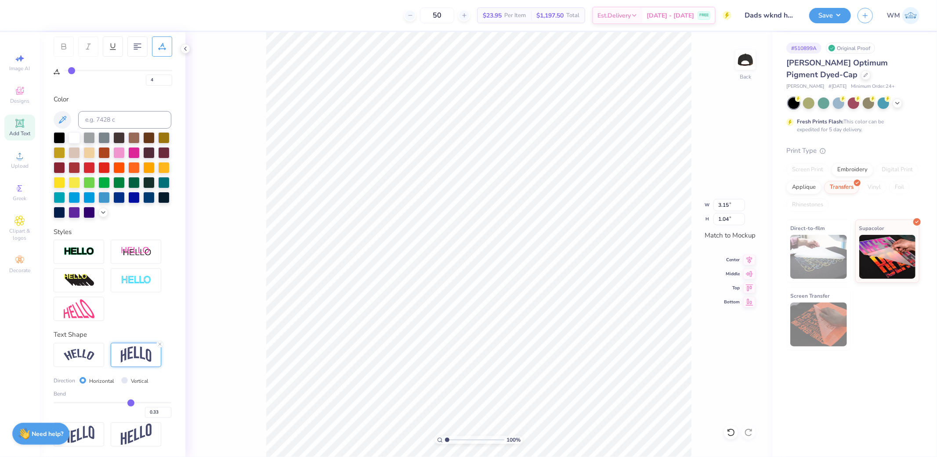
type input "0.31"
type input "0.29"
type input "0.27"
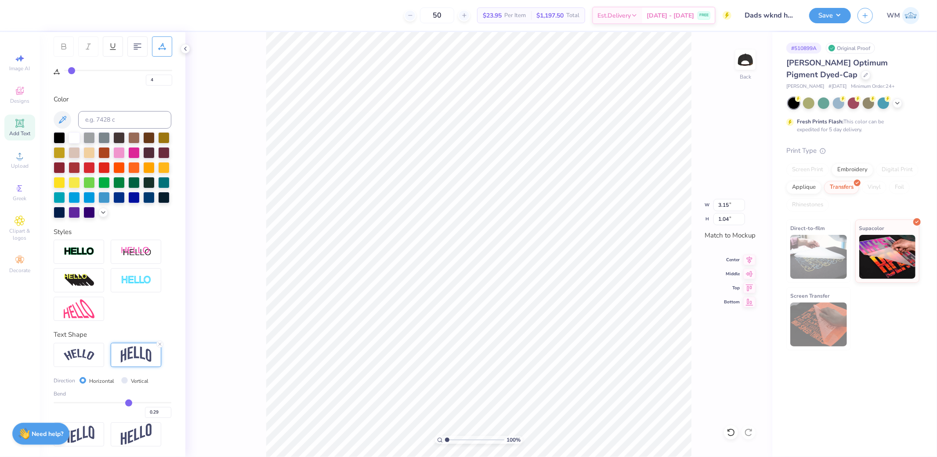
type input "0.27"
type input "0.24"
type input "0.21"
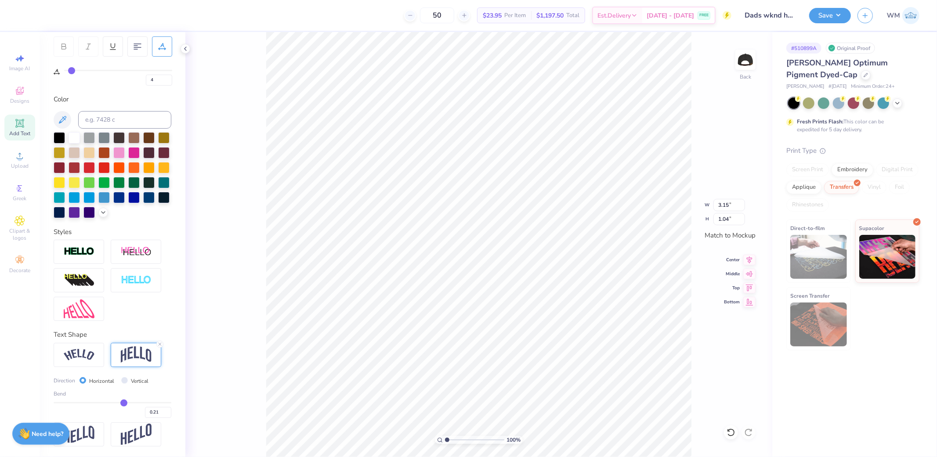
type input "0.19"
type input "0.17"
type input "0.14"
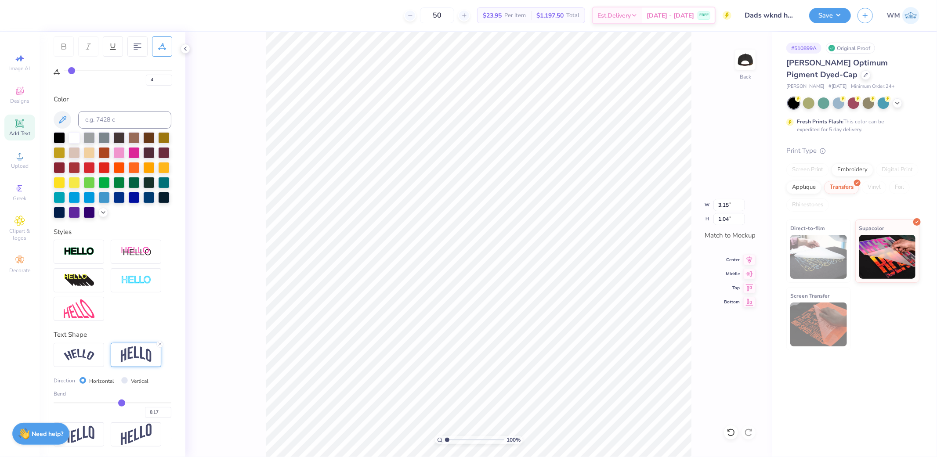
type input "0.14"
type input "0.12"
type input "0.1"
type input "0.10"
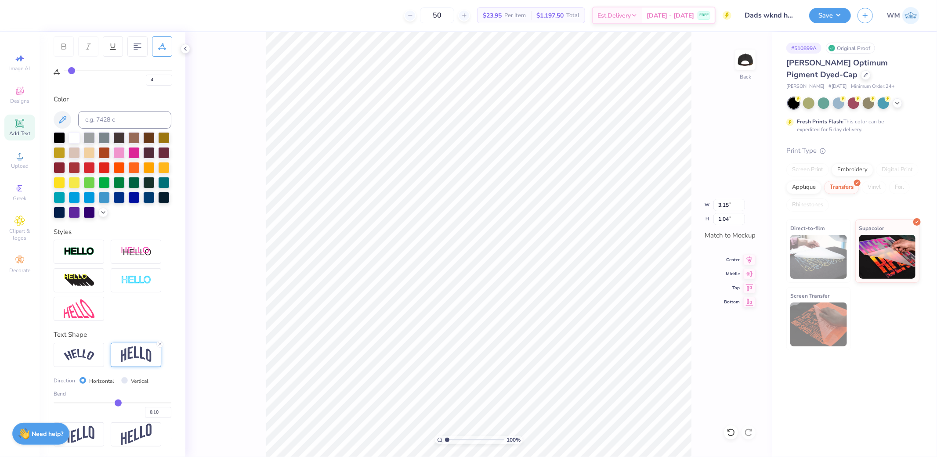
type input "0.08"
type input "0.07"
type input "0.05"
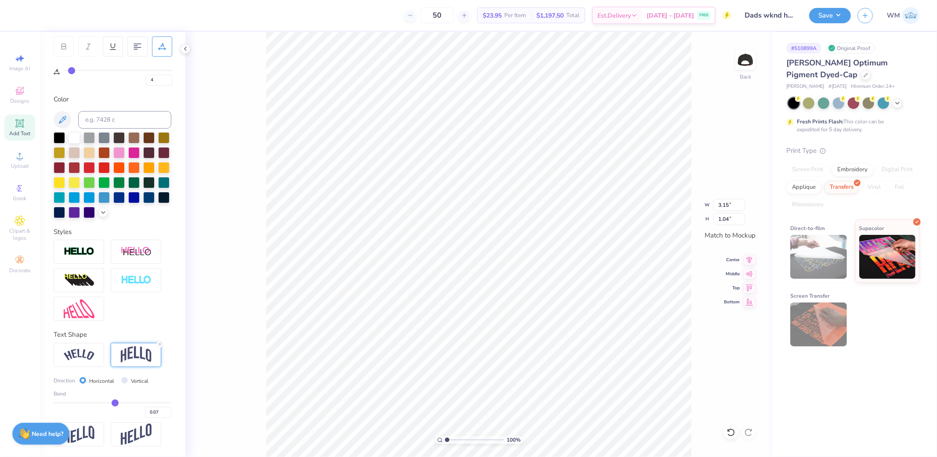
type input "0.05"
type input "0.03"
type input "0.02"
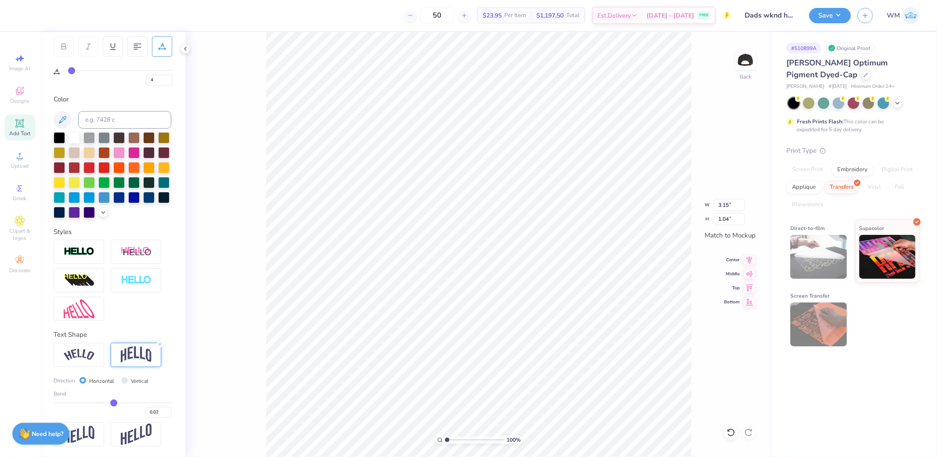
type input "0"
type input "0.00"
type input "-0.01"
type input "-0.03"
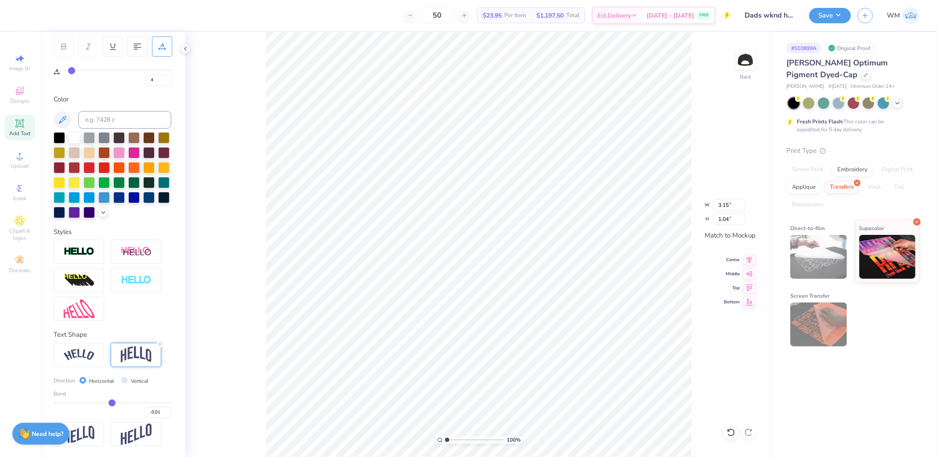
type input "-0.03"
type input "-0.04"
type input "-0.06"
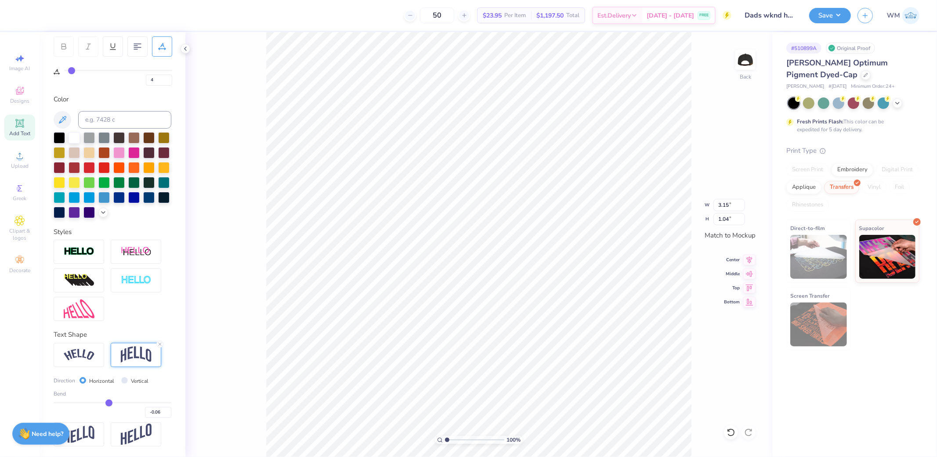
type input "-0.07"
type input "-0.08"
type input "-0.09"
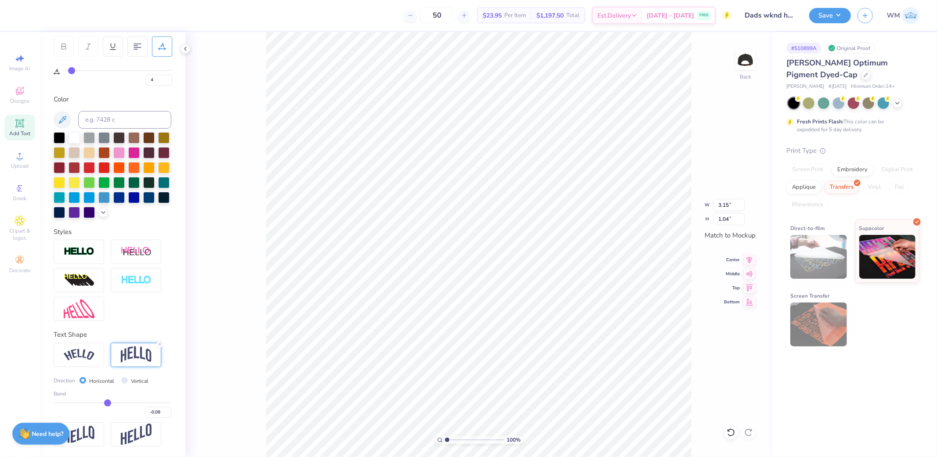
type input "-0.09"
type input "-0.1"
type input "-0.10"
type input "-0.11"
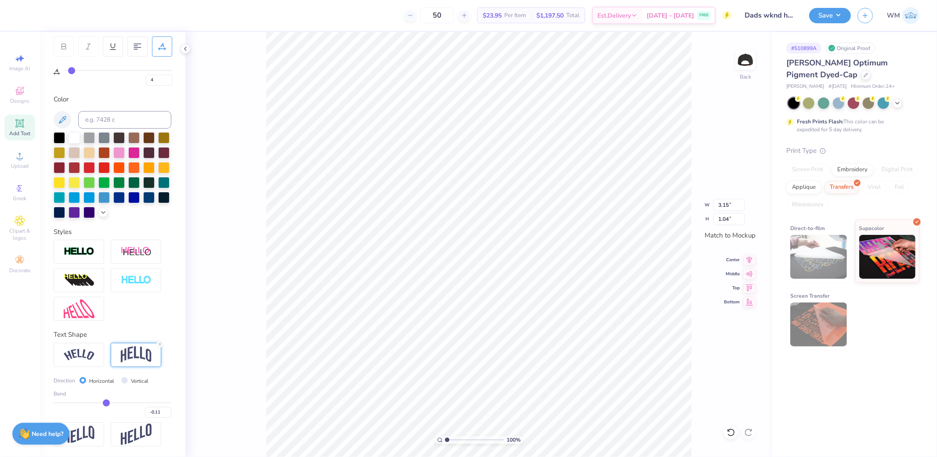
type input "-0.13"
type input "-0.14"
type input "-0.15"
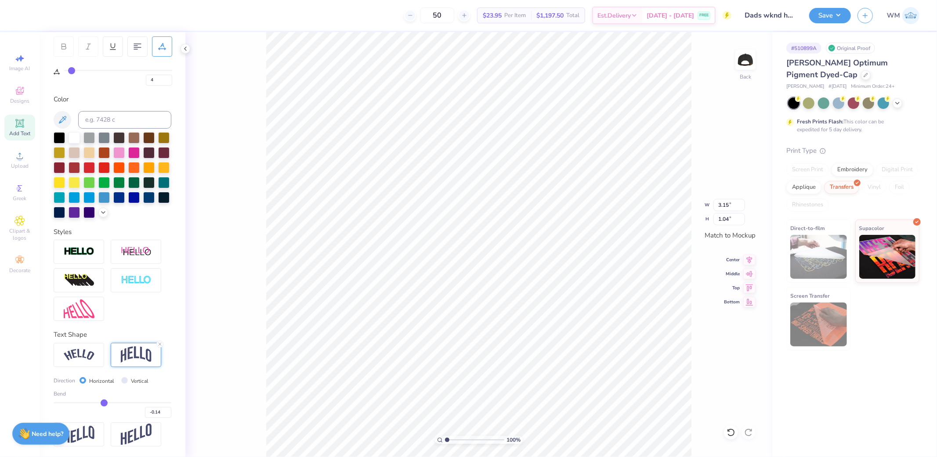
type input "-0.15"
type input "-0.16"
type input "-0.17"
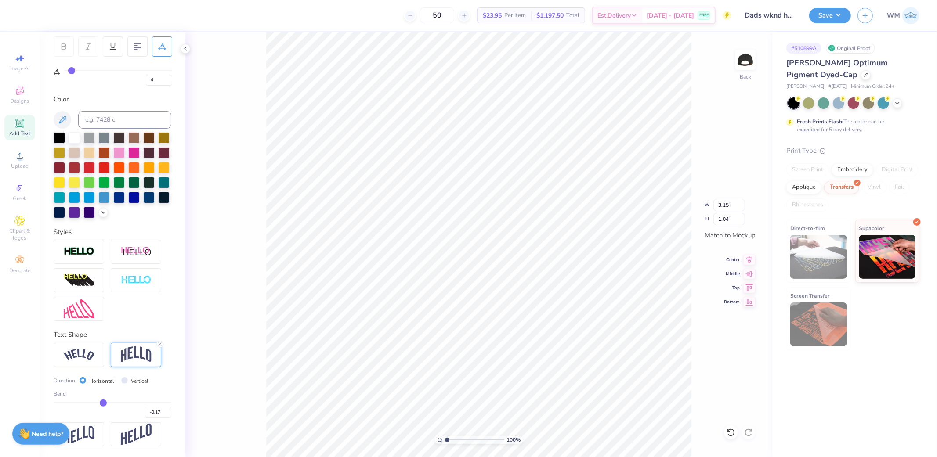
drag, startPoint x: 134, startPoint y: 403, endPoint x: 100, endPoint y: 403, distance: 34.7
type input "-0.17"
click at [100, 403] on input "range" at bounding box center [113, 402] width 118 height 1
type input "0.60"
type input "-0.13"
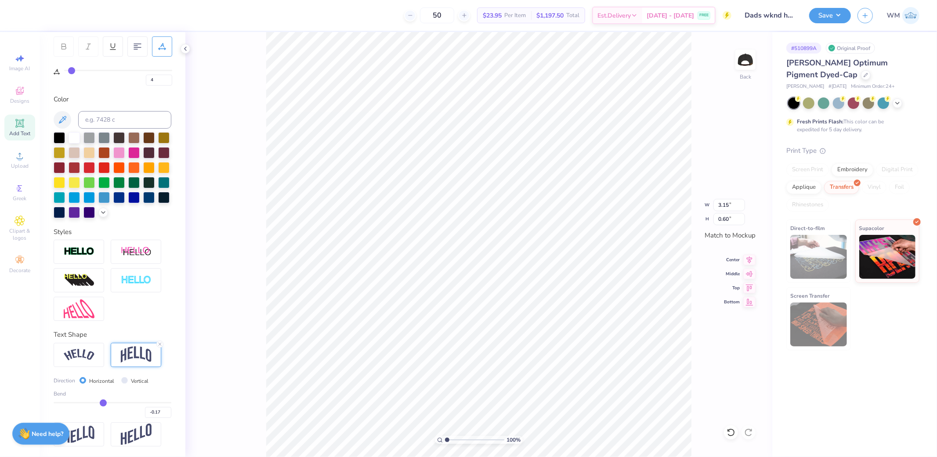
type input "-0.13"
type input "-0.12"
type input "-0.11"
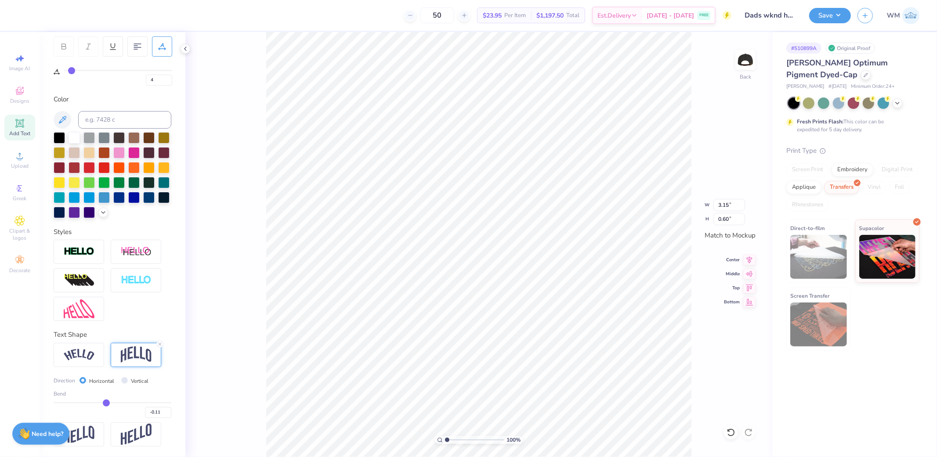
type input "-0.1"
type input "-0.10"
type input "-0.09"
type input "-0.08"
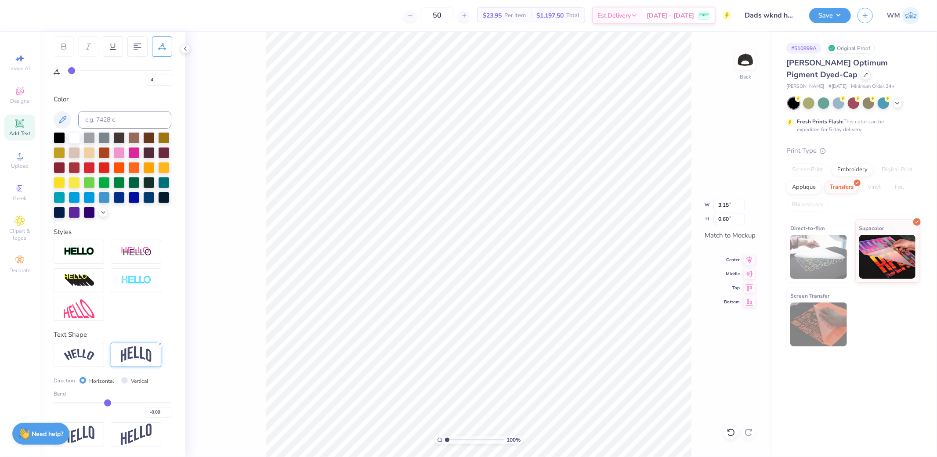
type input "-0.08"
type input "-0.07"
type input "-0.06"
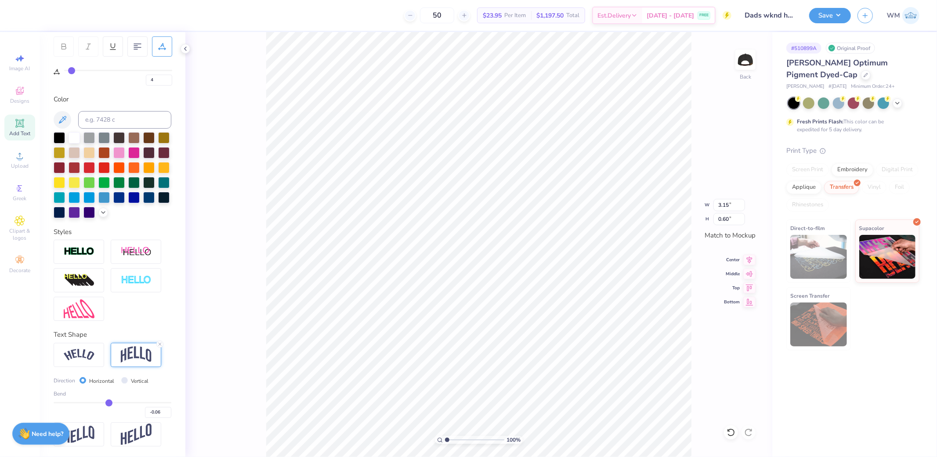
type input "-0.05"
click at [106, 403] on input "range" at bounding box center [113, 402] width 118 height 1
type input "0.45"
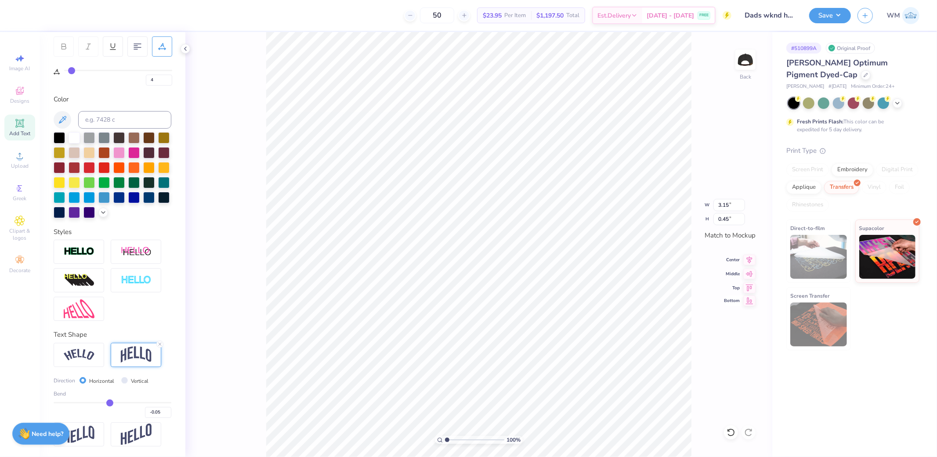
click at [750, 300] on icon at bounding box center [749, 301] width 12 height 11
click at [734, 433] on icon at bounding box center [730, 433] width 7 height 8
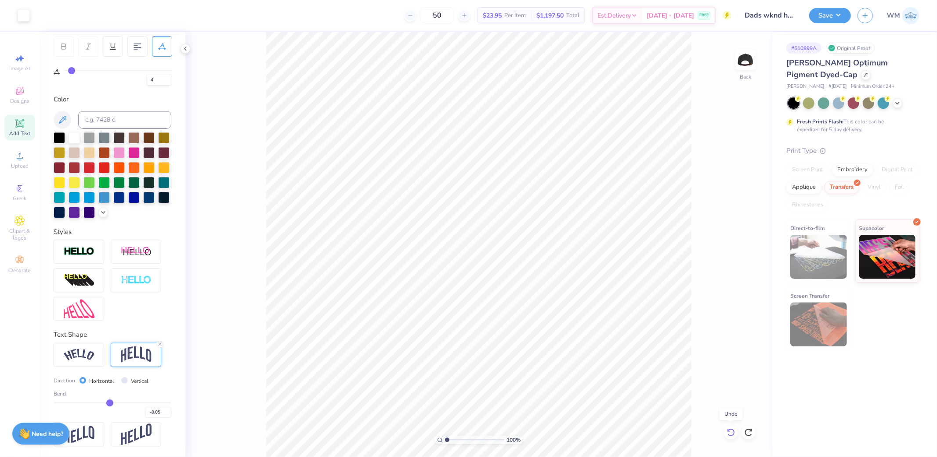
click at [734, 433] on icon at bounding box center [730, 433] width 7 height 8
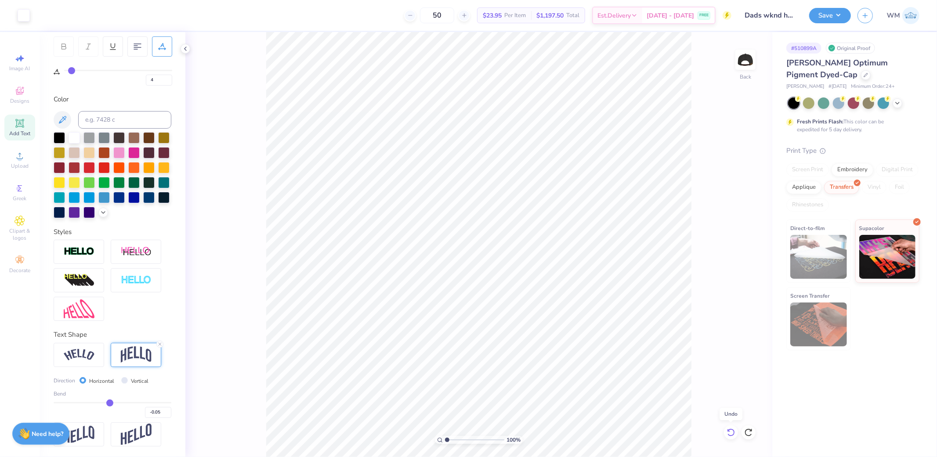
click at [734, 433] on icon at bounding box center [730, 433] width 7 height 8
type input "2.63"
click at [457, 440] on input "range" at bounding box center [474, 440] width 59 height 8
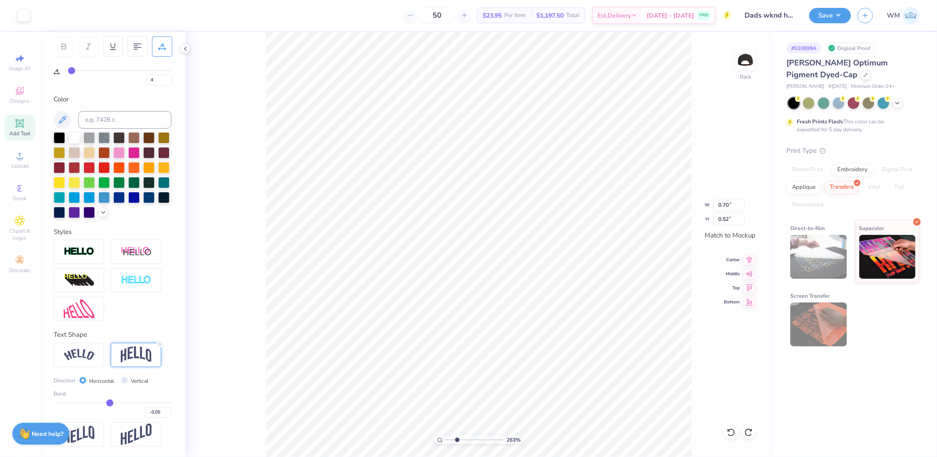
type input "3.15"
type input "0.39"
type input "0.5"
type input "0.50"
click at [437, 441] on icon at bounding box center [440, 440] width 6 height 6
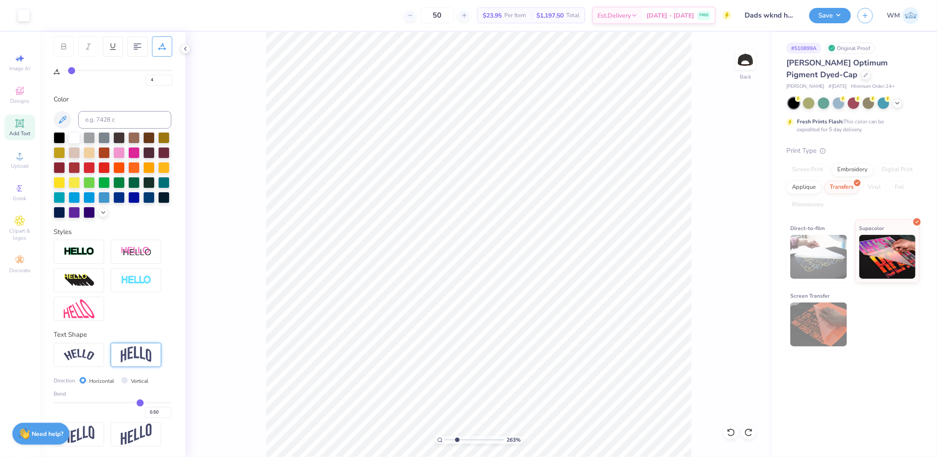
type input "1"
click at [829, 16] on button "Save" at bounding box center [830, 14] width 42 height 15
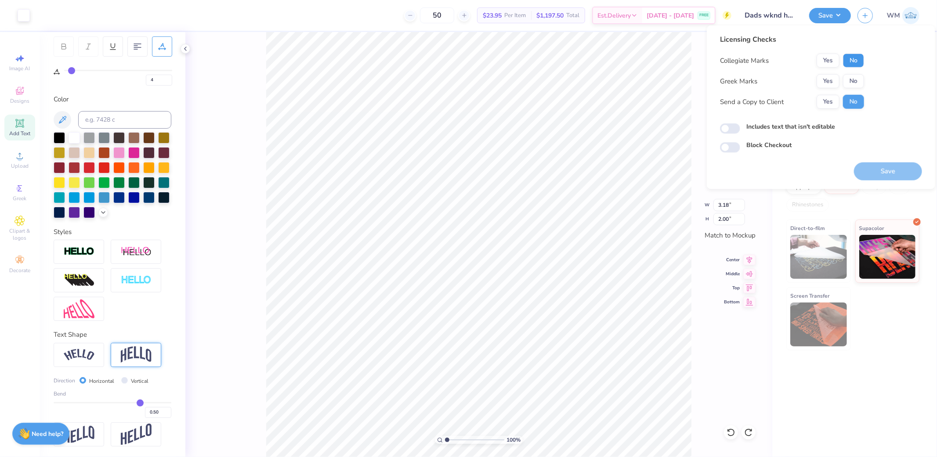
click at [860, 60] on button "No" at bounding box center [853, 61] width 21 height 14
click at [830, 78] on button "Yes" at bounding box center [828, 81] width 23 height 14
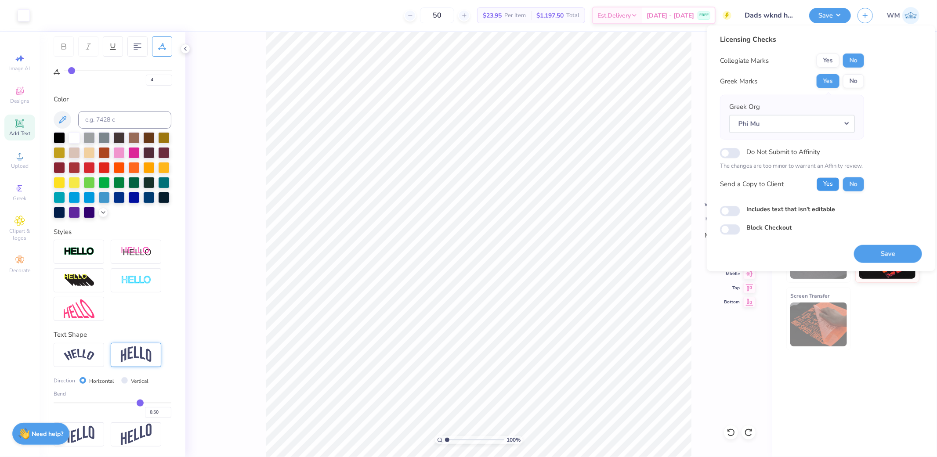
click at [829, 188] on button "Yes" at bounding box center [828, 184] width 23 height 14
click at [892, 255] on button "Save" at bounding box center [888, 254] width 68 height 18
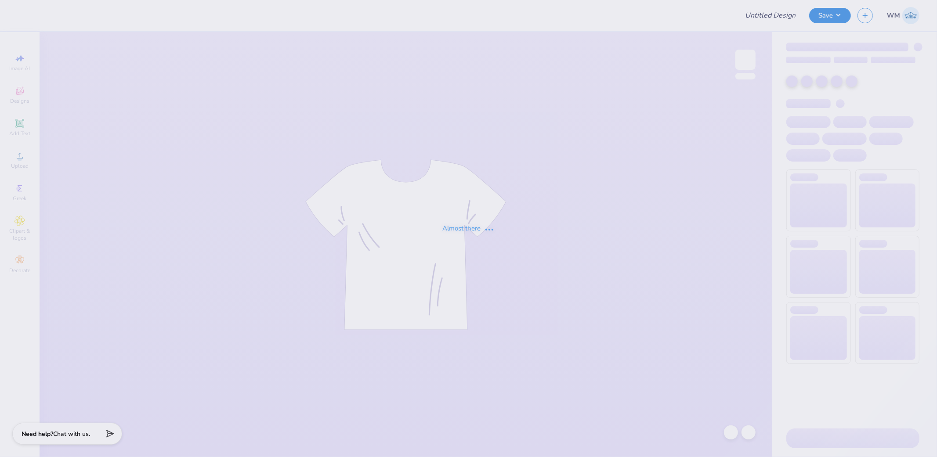
type input "kappa dads day"
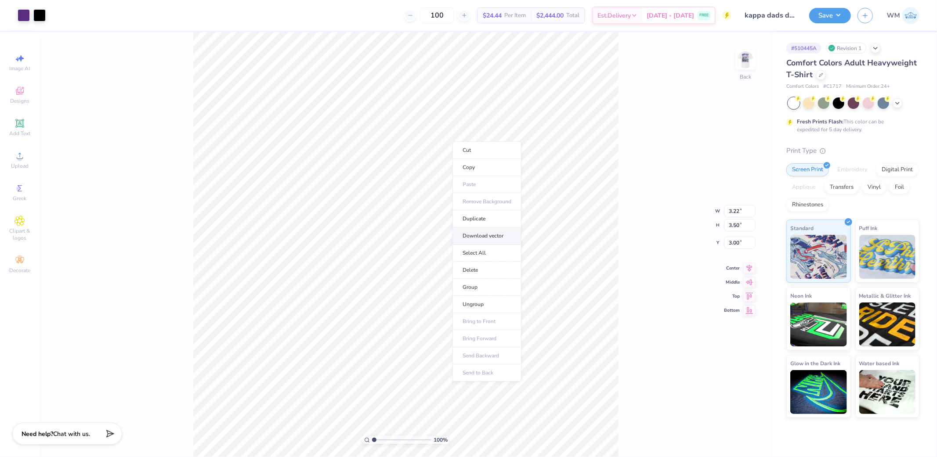
click at [496, 233] on li "Download vector" at bounding box center [486, 236] width 69 height 17
click at [743, 68] on img at bounding box center [745, 59] width 35 height 35
click at [462, 269] on li "Download vector" at bounding box center [454, 270] width 69 height 17
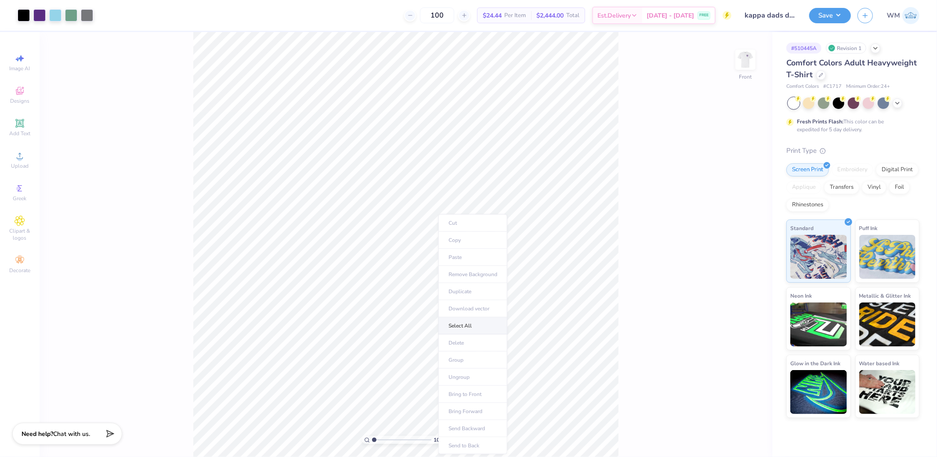
click at [465, 325] on li "Select All" at bounding box center [472, 326] width 69 height 17
click at [499, 312] on li "Download vector" at bounding box center [483, 308] width 69 height 17
click at [19, 221] on icon at bounding box center [20, 221] width 4 height 4
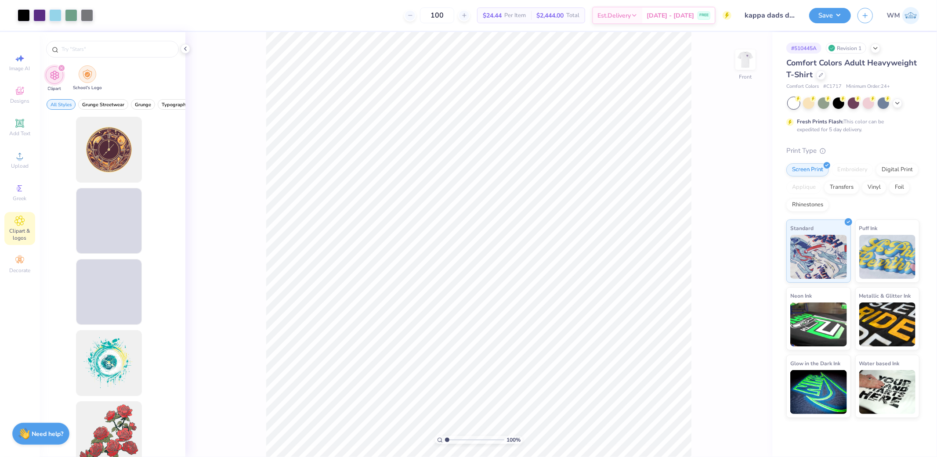
click at [90, 80] on div "filter for School's Logo" at bounding box center [88, 74] width 18 height 18
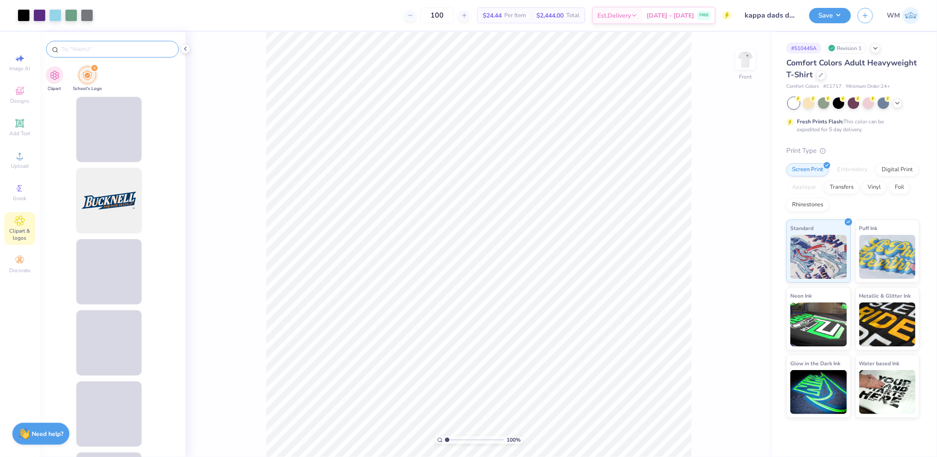
click at [116, 51] on input "text" at bounding box center [117, 49] width 112 height 9
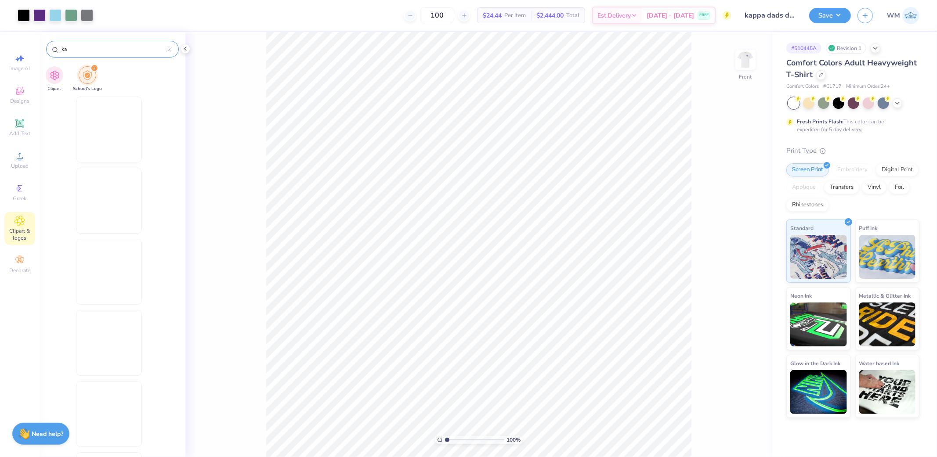
type input "k"
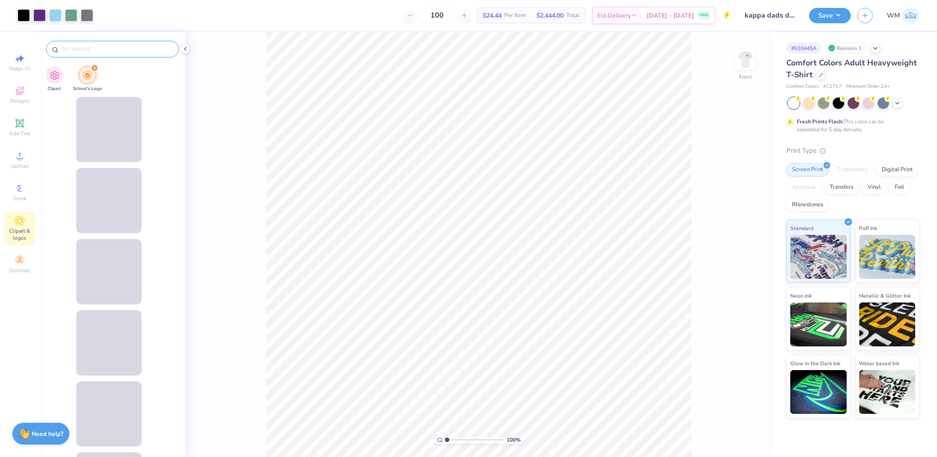
paste input "Kansas State University"
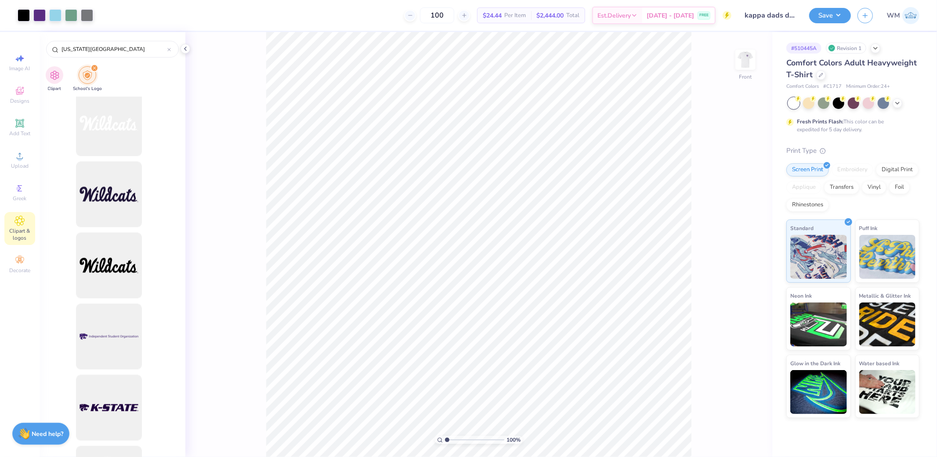
scroll to position [1204, 0]
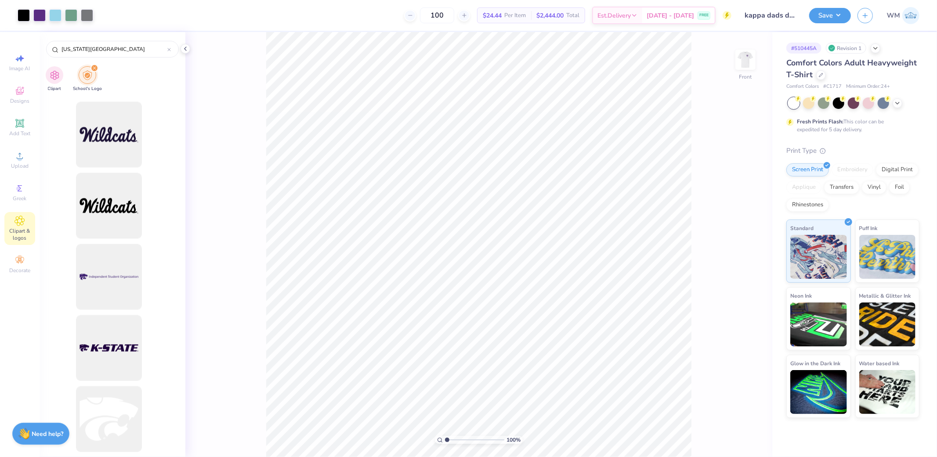
type input "Kansas State University"
click at [167, 51] on div at bounding box center [169, 49] width 4 height 8
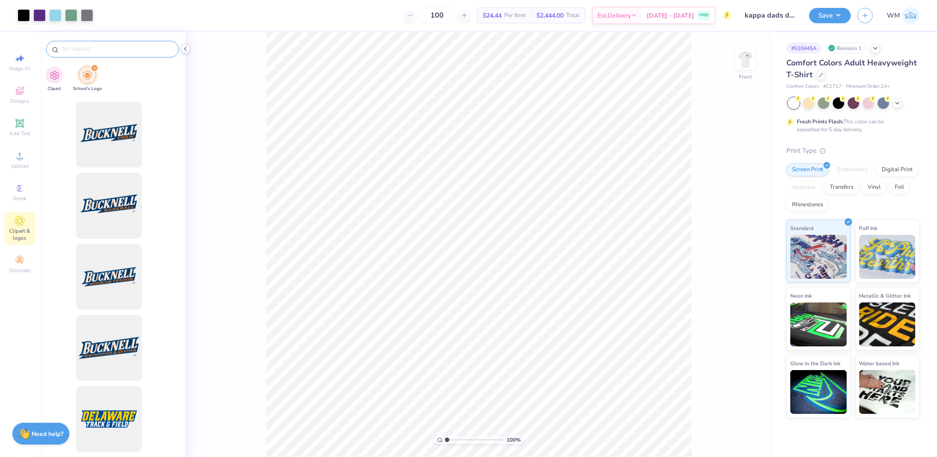
click at [185, 47] on icon at bounding box center [185, 48] width 7 height 7
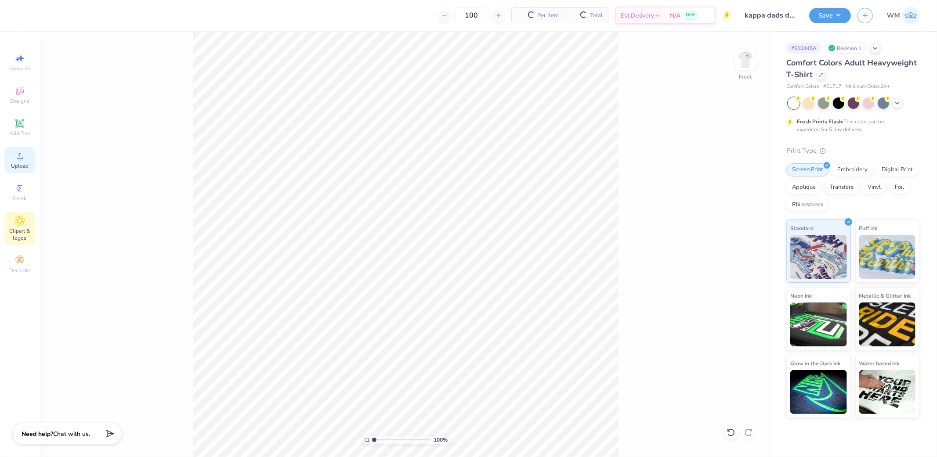
click at [20, 154] on icon at bounding box center [19, 156] width 11 height 11
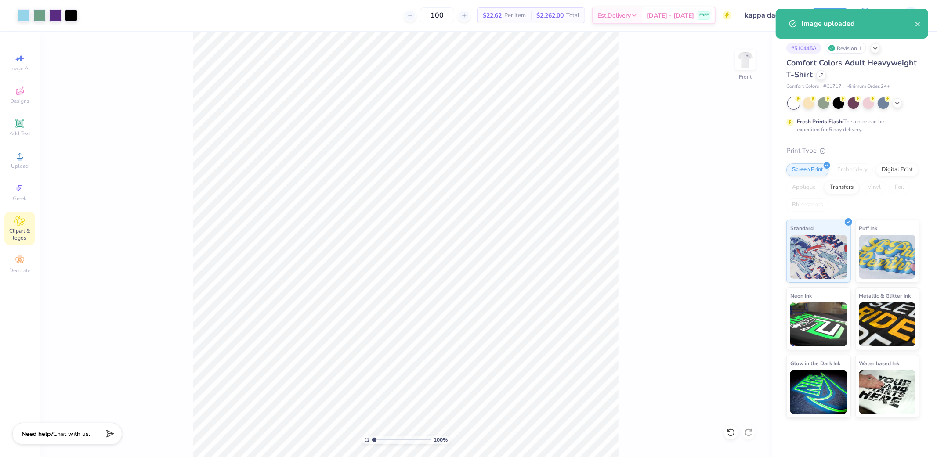
click at [622, 440] on div "100 % Front" at bounding box center [406, 244] width 733 height 425
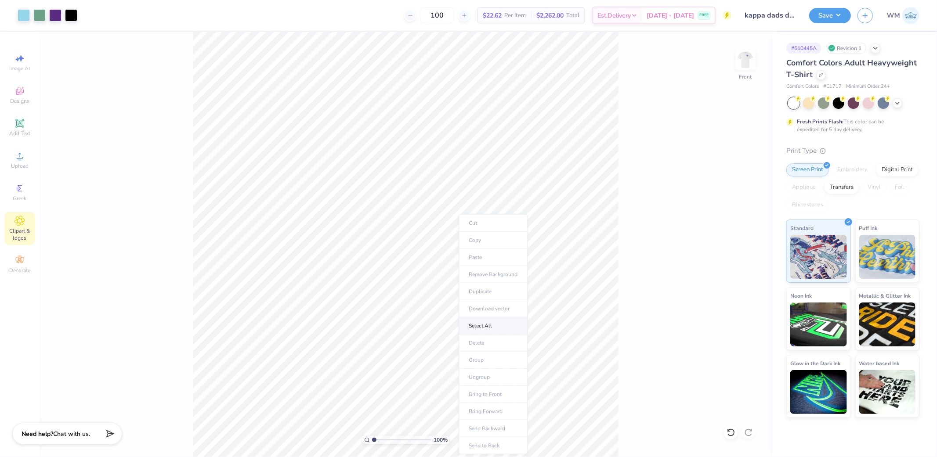
click at [495, 327] on li "Select All" at bounding box center [493, 326] width 69 height 17
click at [739, 220] on input "18.00" at bounding box center [740, 218] width 32 height 12
type input "15"
type input "11.81"
type input "15.00"
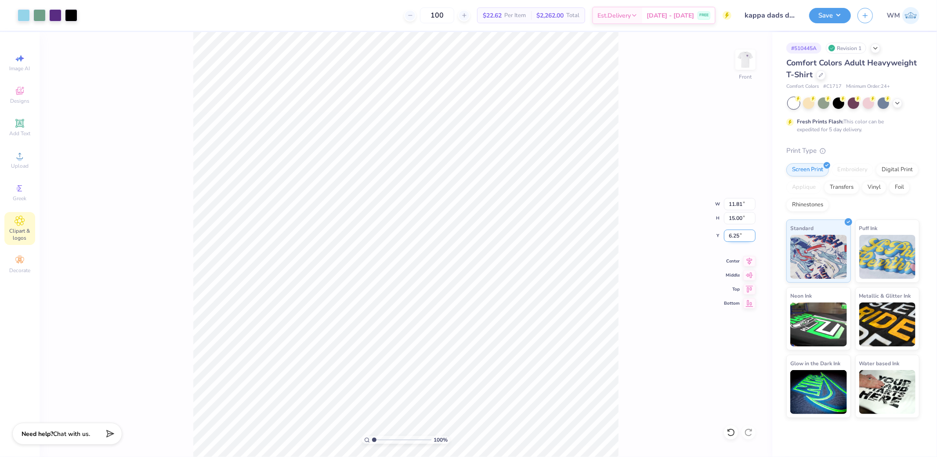
click at [740, 236] on input "6.25" at bounding box center [740, 236] width 32 height 12
type input "3.00"
click at [744, 64] on img at bounding box center [745, 59] width 35 height 35
click at [839, 17] on button "Save" at bounding box center [830, 14] width 42 height 15
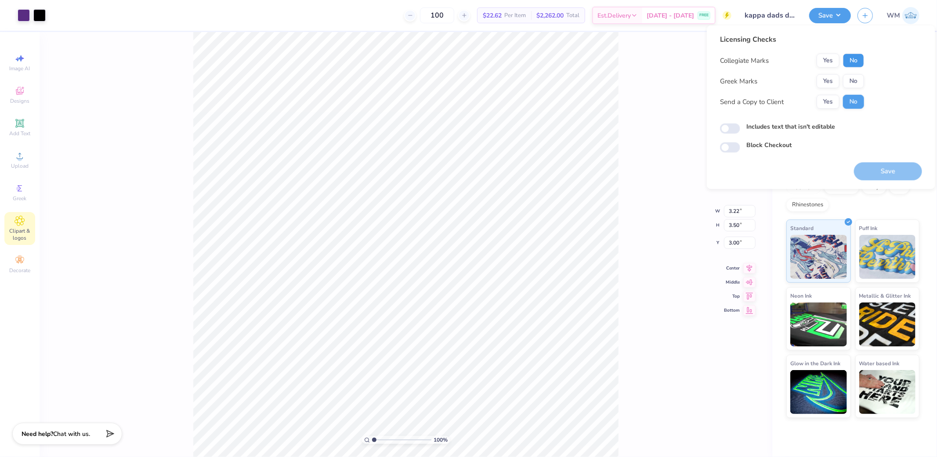
click at [853, 63] on button "No" at bounding box center [853, 61] width 21 height 14
click at [824, 84] on button "Yes" at bounding box center [828, 81] width 23 height 14
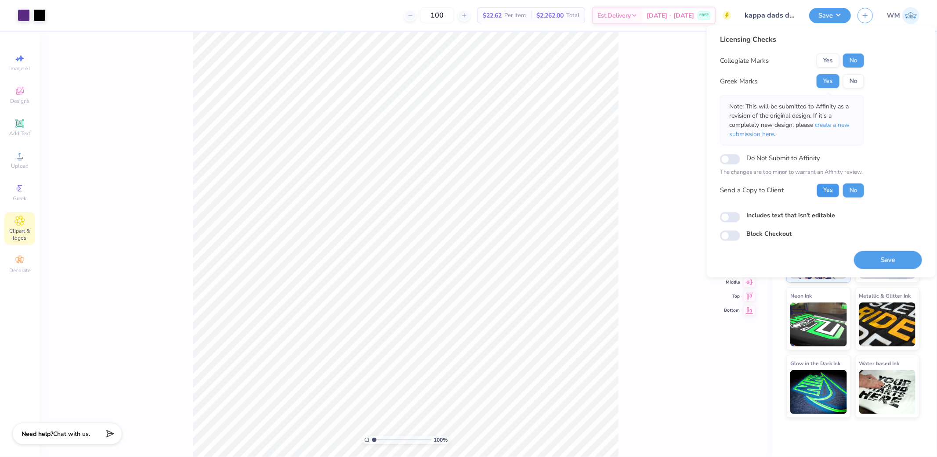
click at [828, 192] on button "Yes" at bounding box center [828, 190] width 23 height 14
click at [728, 218] on input "Includes text that isn't editable" at bounding box center [730, 217] width 20 height 11
checkbox input "true"
click at [880, 264] on button "Save" at bounding box center [888, 260] width 68 height 18
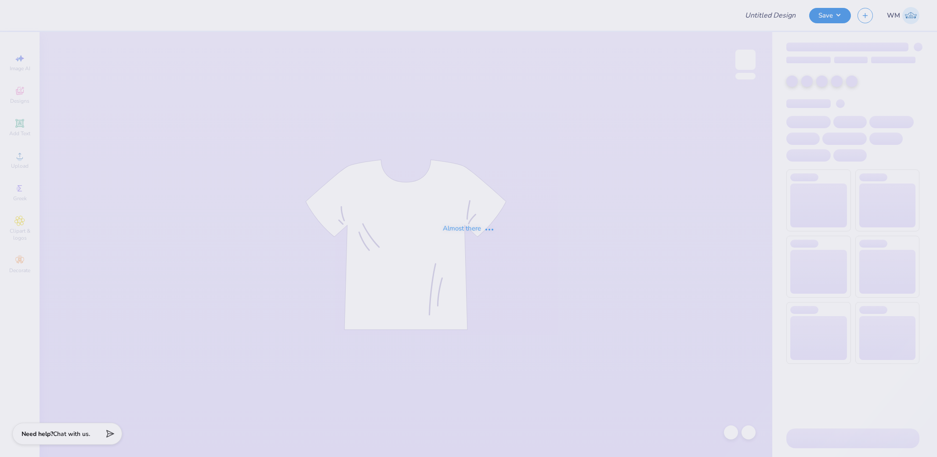
type input "Merch mock up #1"
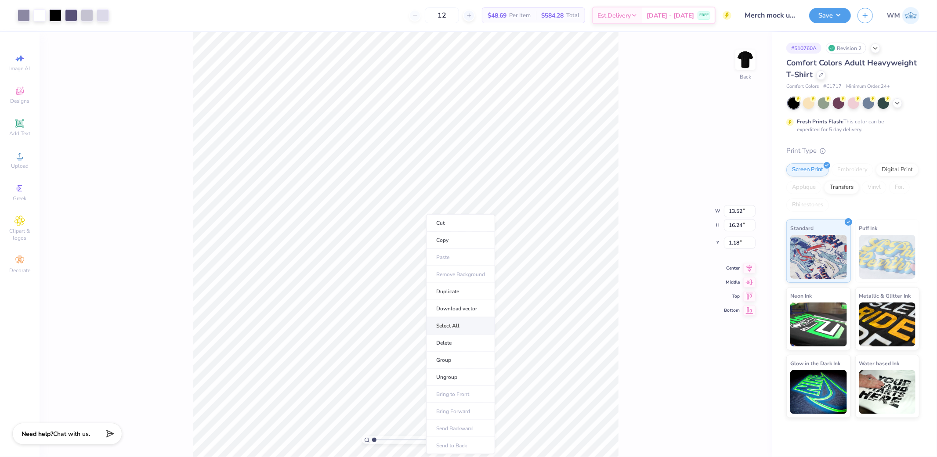
click at [456, 324] on li "Select All" at bounding box center [460, 326] width 69 height 17
click at [463, 308] on li "Download vector" at bounding box center [464, 308] width 69 height 17
type input "10.66"
type input "12.81"
type input "2.57"
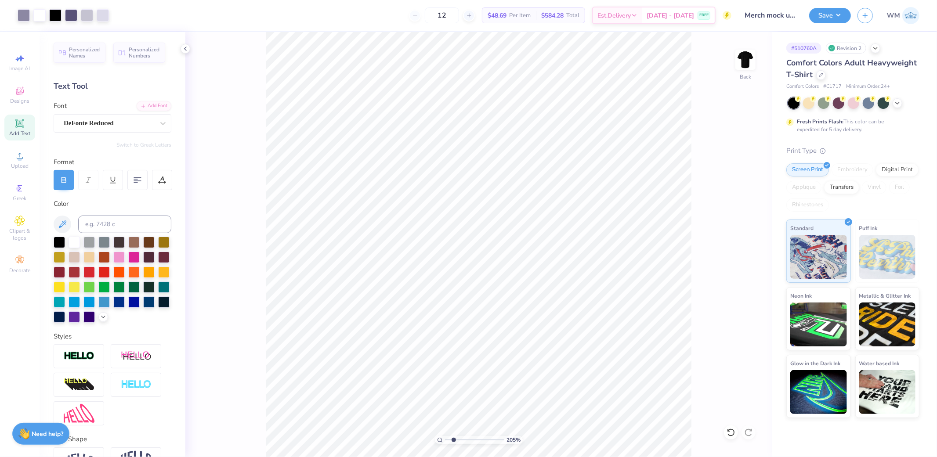
drag, startPoint x: 448, startPoint y: 440, endPoint x: 453, endPoint y: 440, distance: 4.8
type input "2.05"
click at [453, 440] on input "range" at bounding box center [474, 440] width 59 height 8
type input "3.26"
type input "0.67"
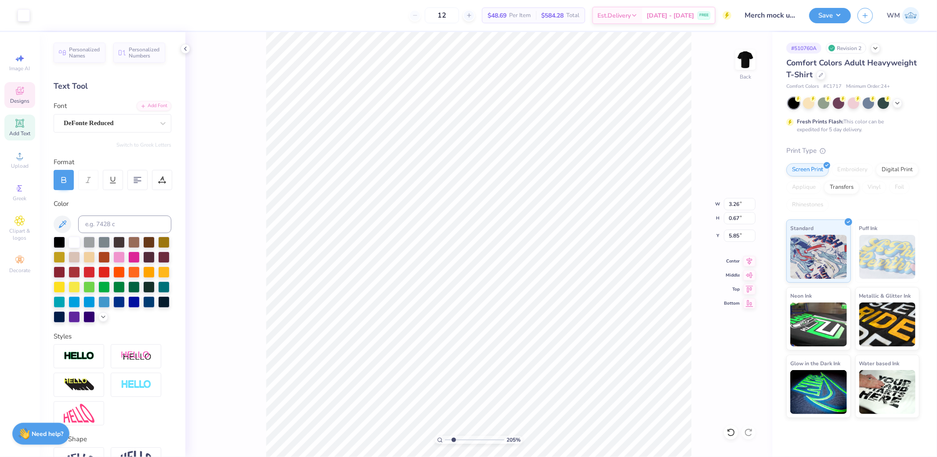
type input "5.85"
click at [507, 153] on div "Hold “Alt” to see the space between elements." at bounding box center [485, 147] width 88 height 20
type input "6.11"
type input "0.80"
type input "4.01"
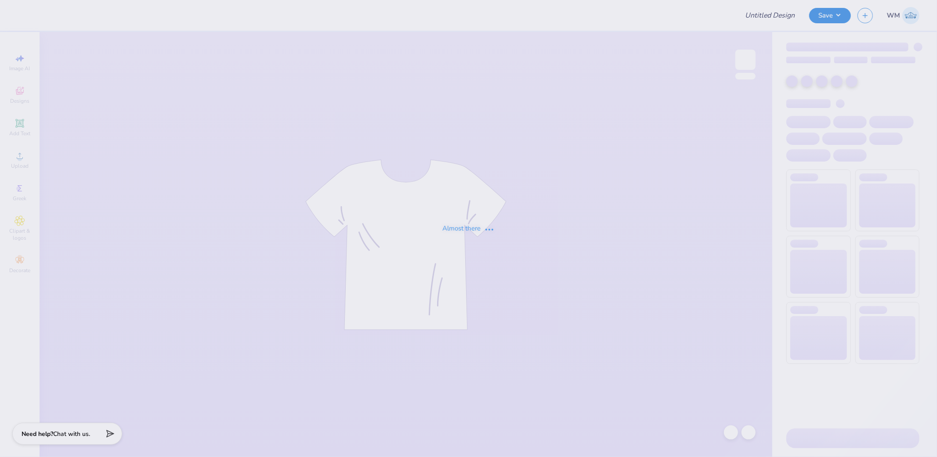
type input "Merch mock up #1"
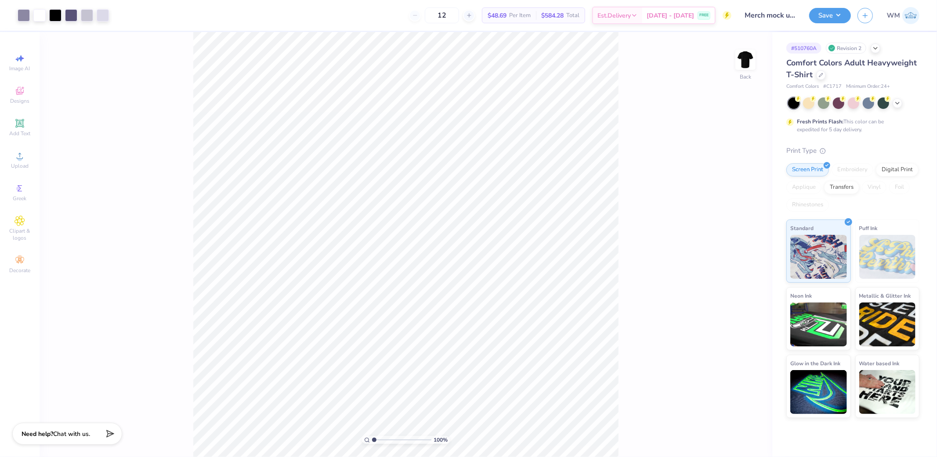
click at [374, 441] on input "range" at bounding box center [401, 440] width 59 height 8
drag, startPoint x: 375, startPoint y: 441, endPoint x: 380, endPoint y: 442, distance: 5.6
type input "2"
click at [380, 442] on input "range" at bounding box center [401, 440] width 59 height 8
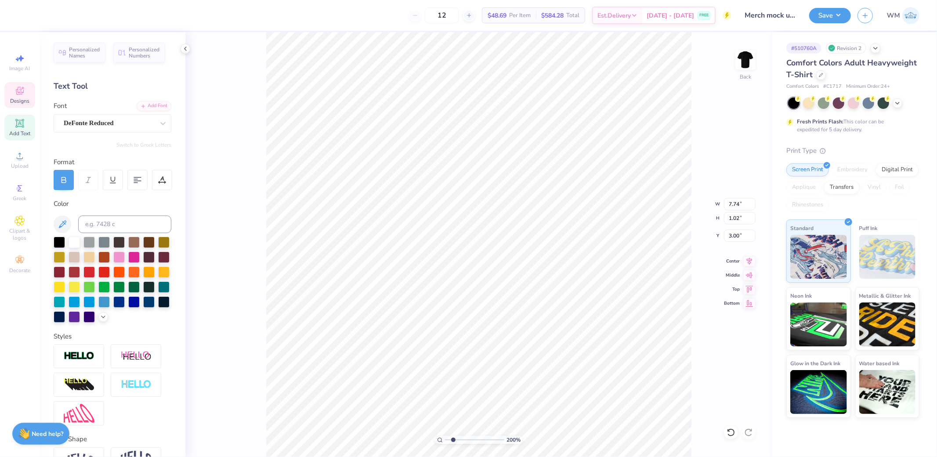
scroll to position [14, 29]
paste textarea
type textarea "INGHAMTON"
paste textarea
type textarea "INGHAMTON"
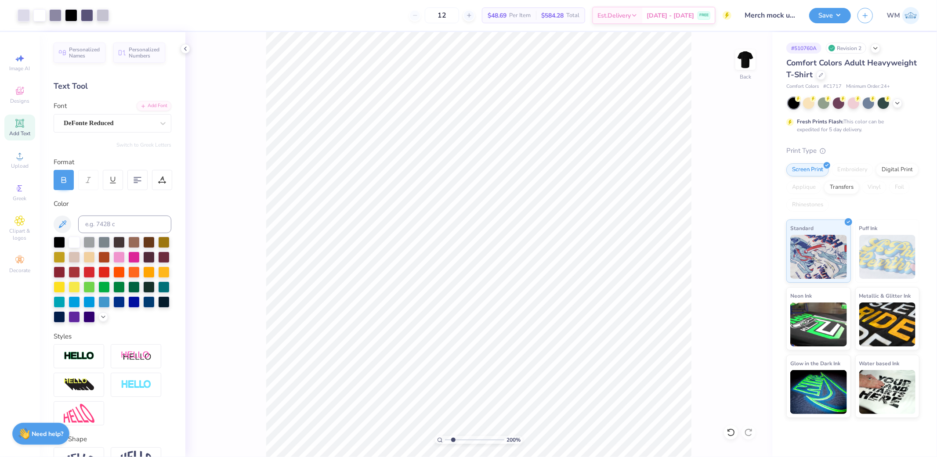
click at [182, 21] on div "12 $48.69 Per Item $584.28 Total Est. Delivery [DATE] - [DATE] FREE" at bounding box center [424, 15] width 616 height 31
type input "7.74"
type input "1.02"
type input "3.00"
type input "4.13"
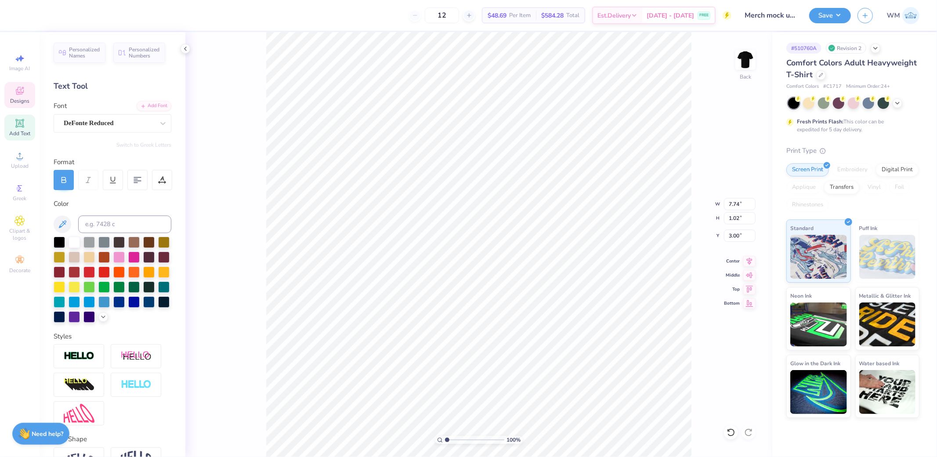
type input "0.85"
type input "5.33"
type input "3.44"
type input "1.98"
type input "4.34"
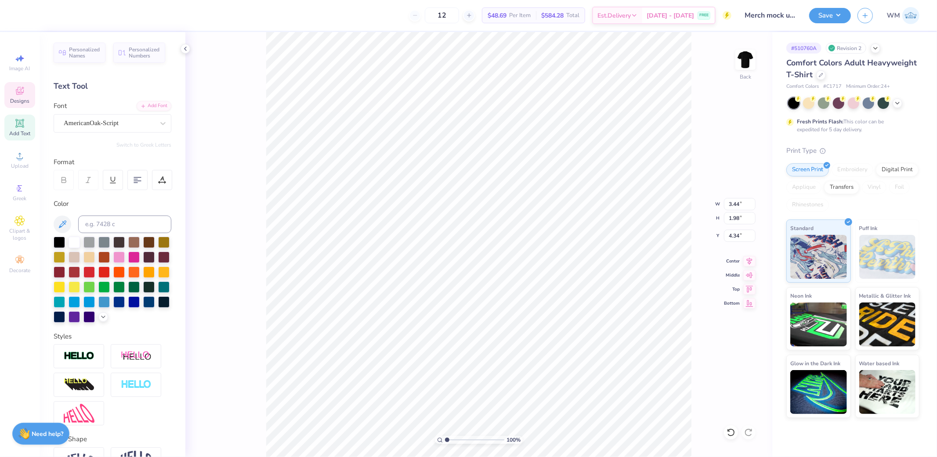
type input "10.64"
type input "13.90"
type input "3.51"
type input "4.58"
click at [23, 158] on icon at bounding box center [19, 156] width 11 height 11
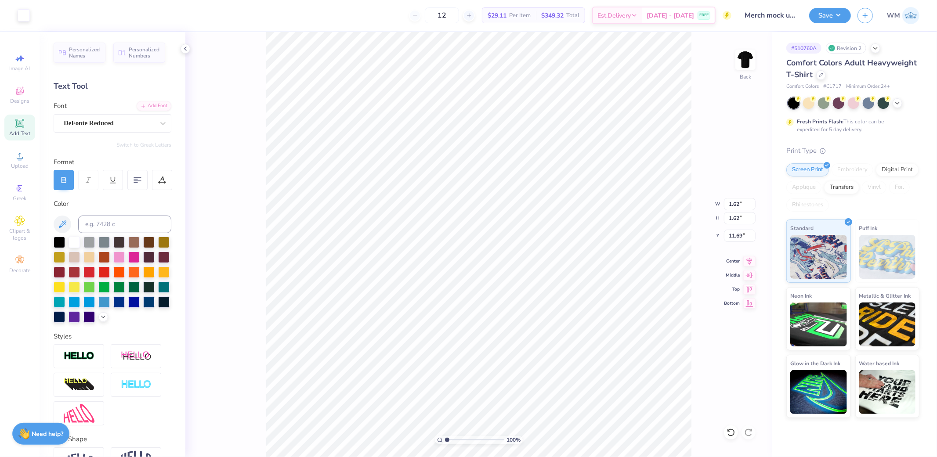
type input "2.40"
drag, startPoint x: 448, startPoint y: 441, endPoint x: 462, endPoint y: 437, distance: 14.2
type input "2.96"
click at [459, 440] on input "range" at bounding box center [474, 440] width 59 height 8
click at [467, 457] on html "Art colors 12 $29.11 Per Item $349.32 Total Est. Delivery [DATE] - [DATE] FREE …" at bounding box center [468, 228] width 937 height 457
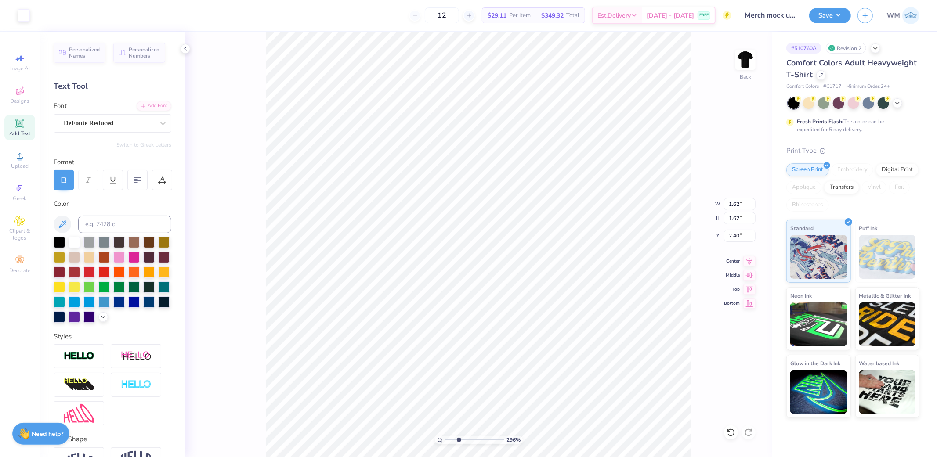
type input "0.40"
type input "3.00"
click at [440, 440] on icon at bounding box center [440, 440] width 6 height 6
type input "1"
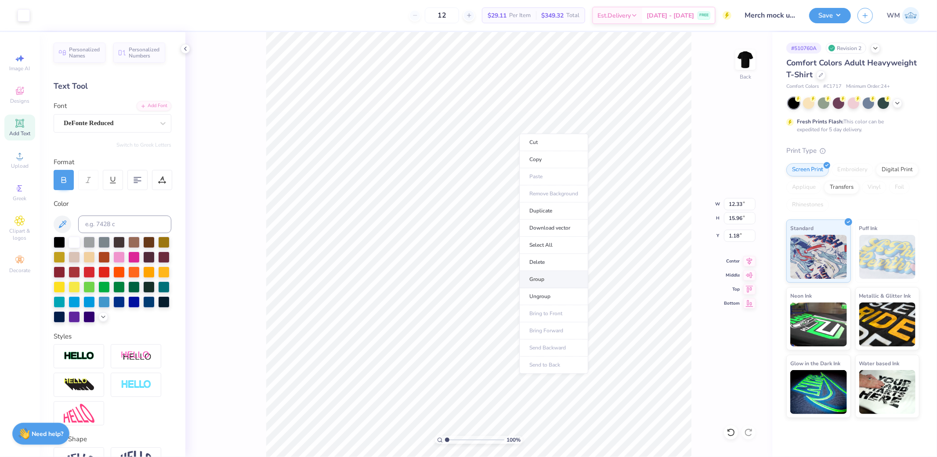
click at [548, 282] on li "Group" at bounding box center [553, 279] width 69 height 17
click at [20, 161] on circle at bounding box center [19, 158] width 5 height 5
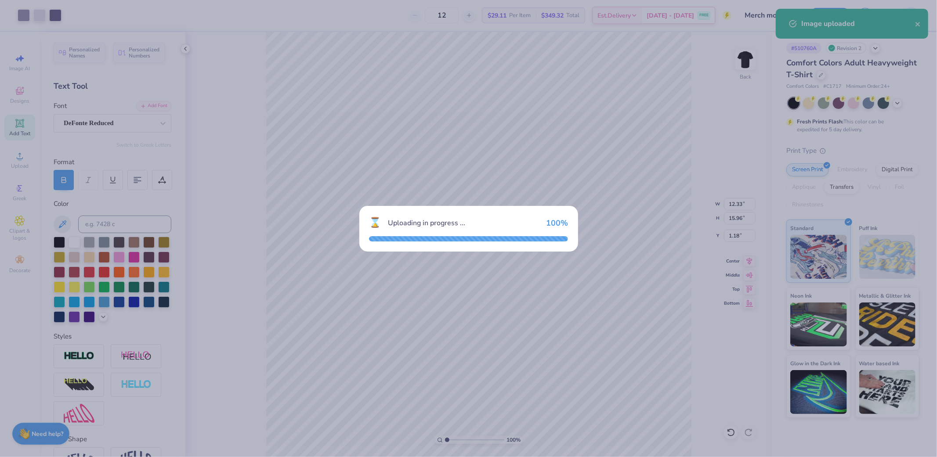
type input "14.17"
type input "16.72"
type input "4.14"
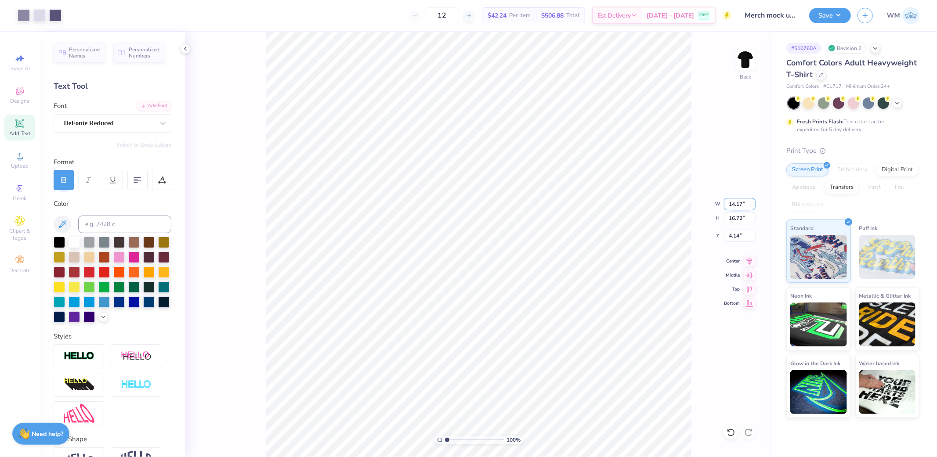
click at [738, 203] on input "14.17" at bounding box center [740, 204] width 32 height 12
type input "13.52"
type input "15.95"
click at [741, 234] on input "4.52" at bounding box center [740, 236] width 32 height 12
type input "3.51"
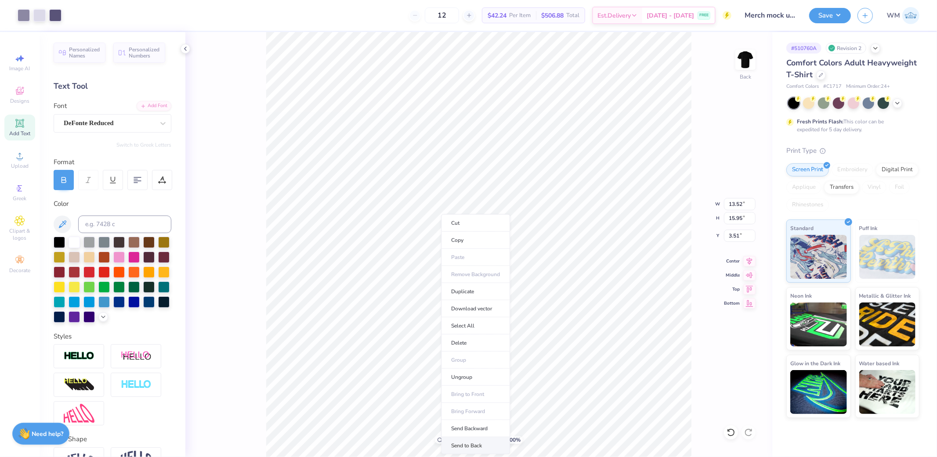
click at [477, 444] on li "Send to Back" at bounding box center [475, 445] width 69 height 17
type input "13.52"
type input "15.95"
click at [739, 235] on input "3.51" at bounding box center [740, 236] width 32 height 12
type input "3.00"
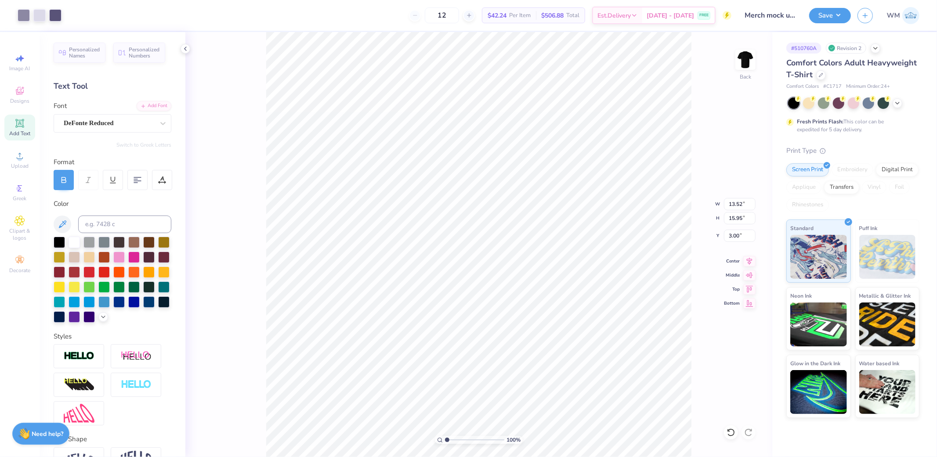
type input "13.52"
type input "15.95"
type input "5.06"
type input "12.33"
type input "15.96"
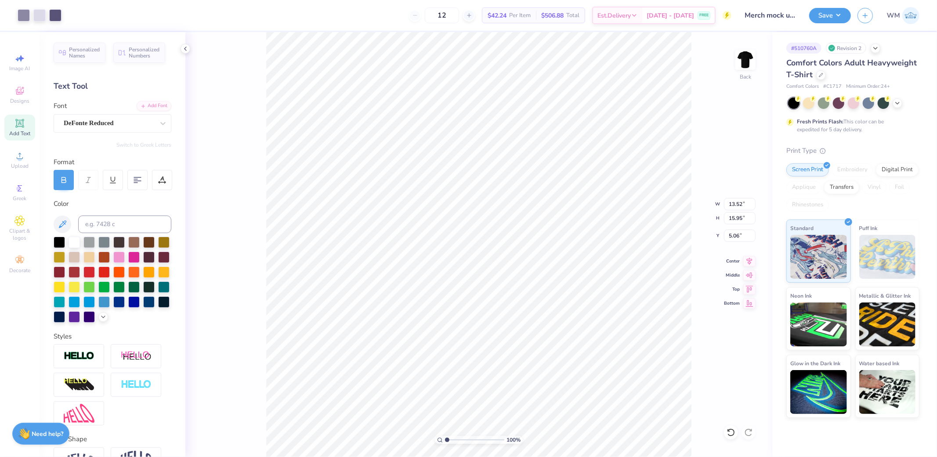
type input "1.18"
click at [736, 235] on input "5.06" at bounding box center [740, 236] width 32 height 12
type input "1.36"
click at [739, 218] on input "16.13" at bounding box center [740, 218] width 32 height 12
type input "15"
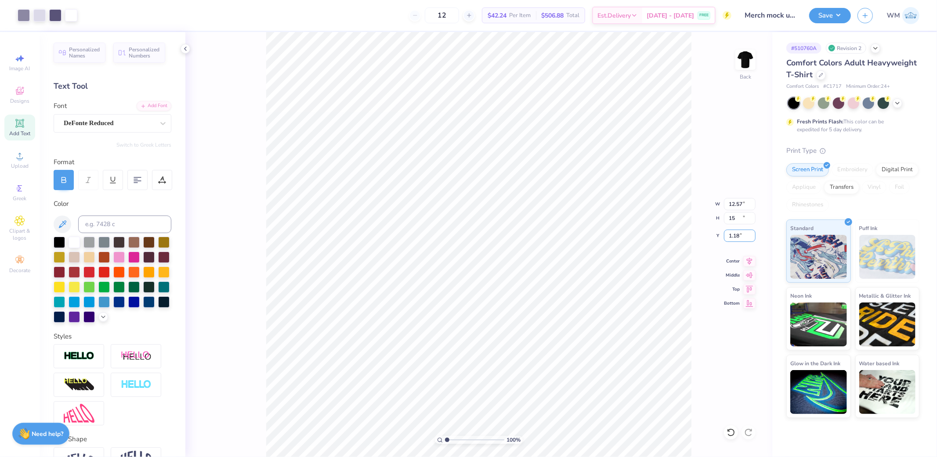
type input "12.57"
type input "15.00"
click at [733, 234] on input "1.74" at bounding box center [740, 236] width 32 height 12
type input "3.00"
click at [735, 204] on input "12.57" at bounding box center [740, 204] width 32 height 12
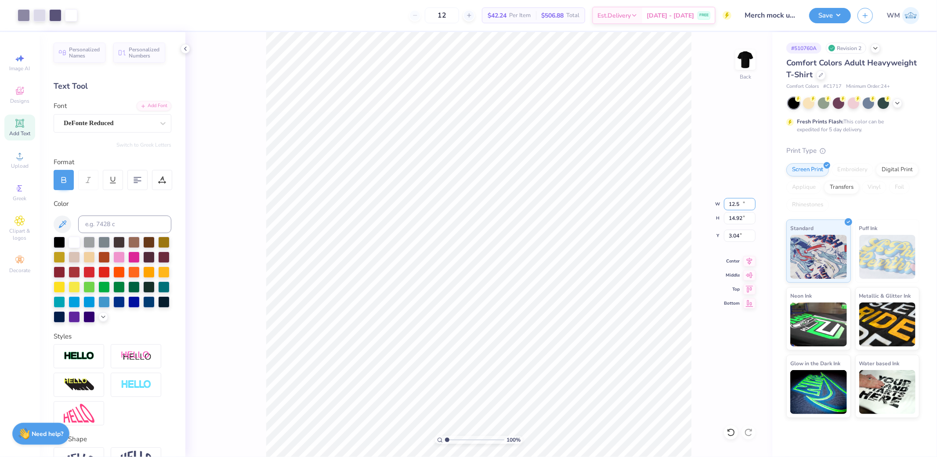
type input "12.50"
type input "14.92"
click at [733, 237] on input "3.04" at bounding box center [740, 236] width 32 height 12
type input "3.00"
click at [837, 21] on button "Save" at bounding box center [830, 14] width 42 height 15
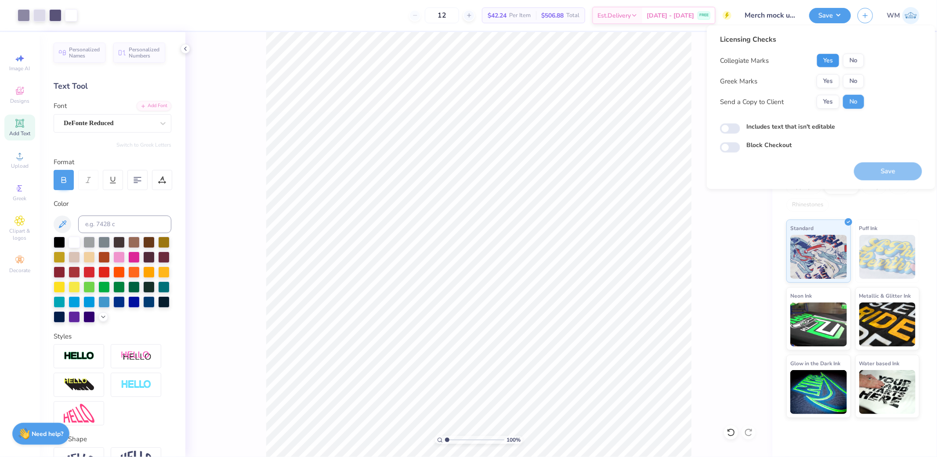
click at [822, 60] on button "Yes" at bounding box center [828, 61] width 23 height 14
click at [857, 83] on button "No" at bounding box center [853, 81] width 21 height 14
click at [832, 102] on button "Yes" at bounding box center [828, 102] width 23 height 14
click at [882, 173] on button "Save" at bounding box center [888, 172] width 68 height 18
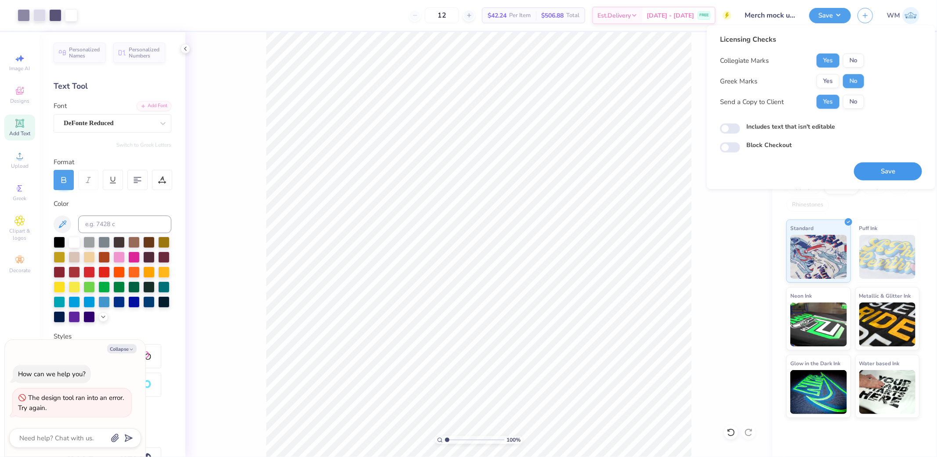
click at [899, 174] on button "Save" at bounding box center [888, 172] width 68 height 18
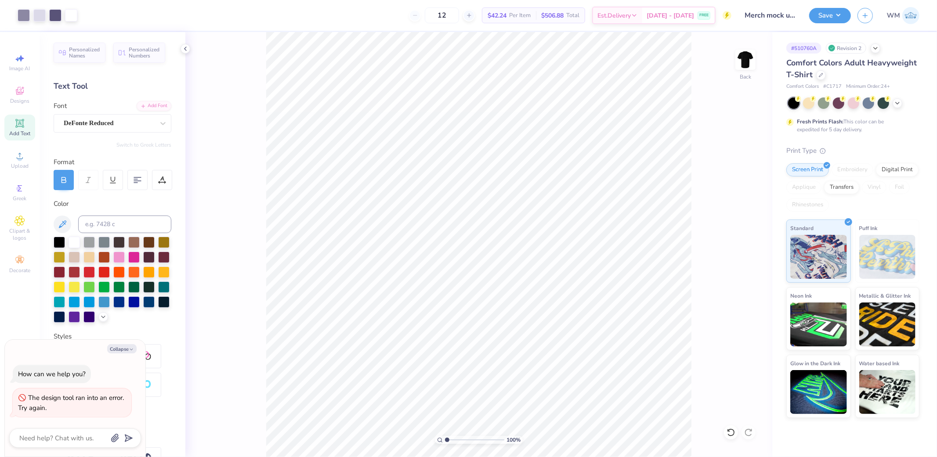
drag, startPoint x: 119, startPoint y: 352, endPoint x: 159, endPoint y: 291, distance: 72.6
click at [119, 352] on button "Collapse" at bounding box center [121, 348] width 29 height 9
type textarea "x"
